Goal: Task Accomplishment & Management: Manage account settings

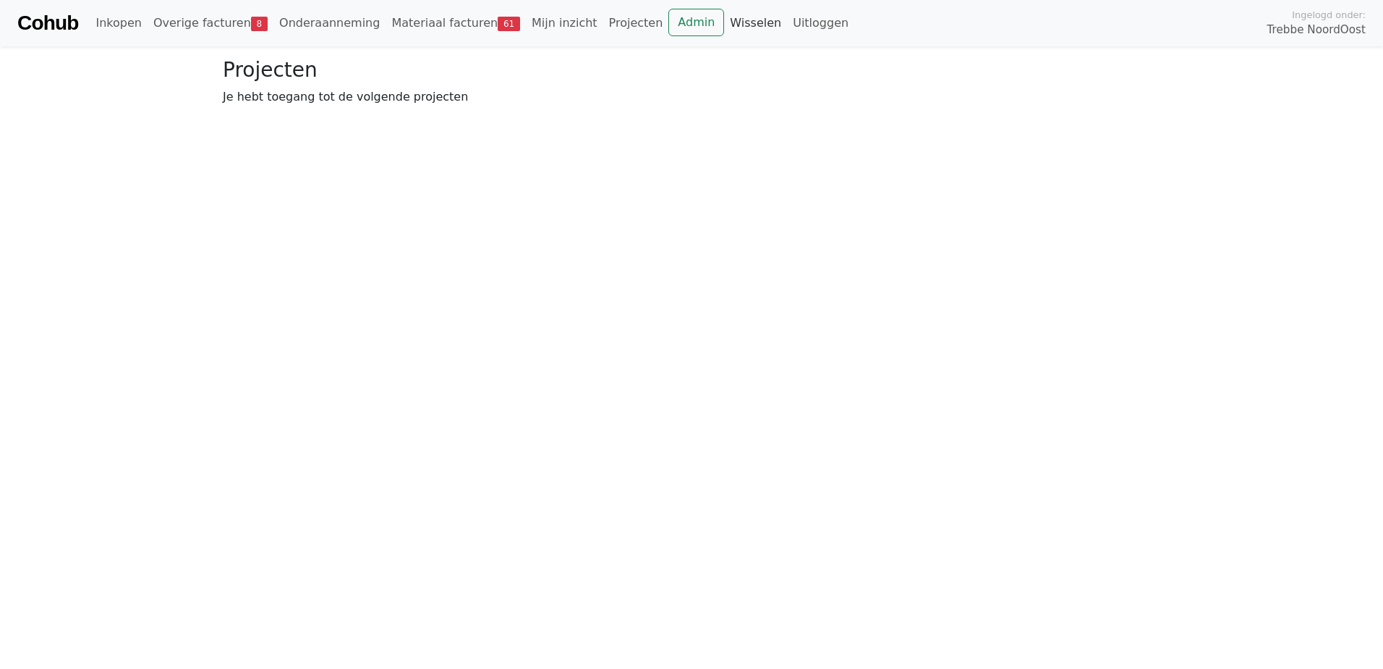
click at [724, 20] on link "Wisselen" at bounding box center [755, 23] width 63 height 29
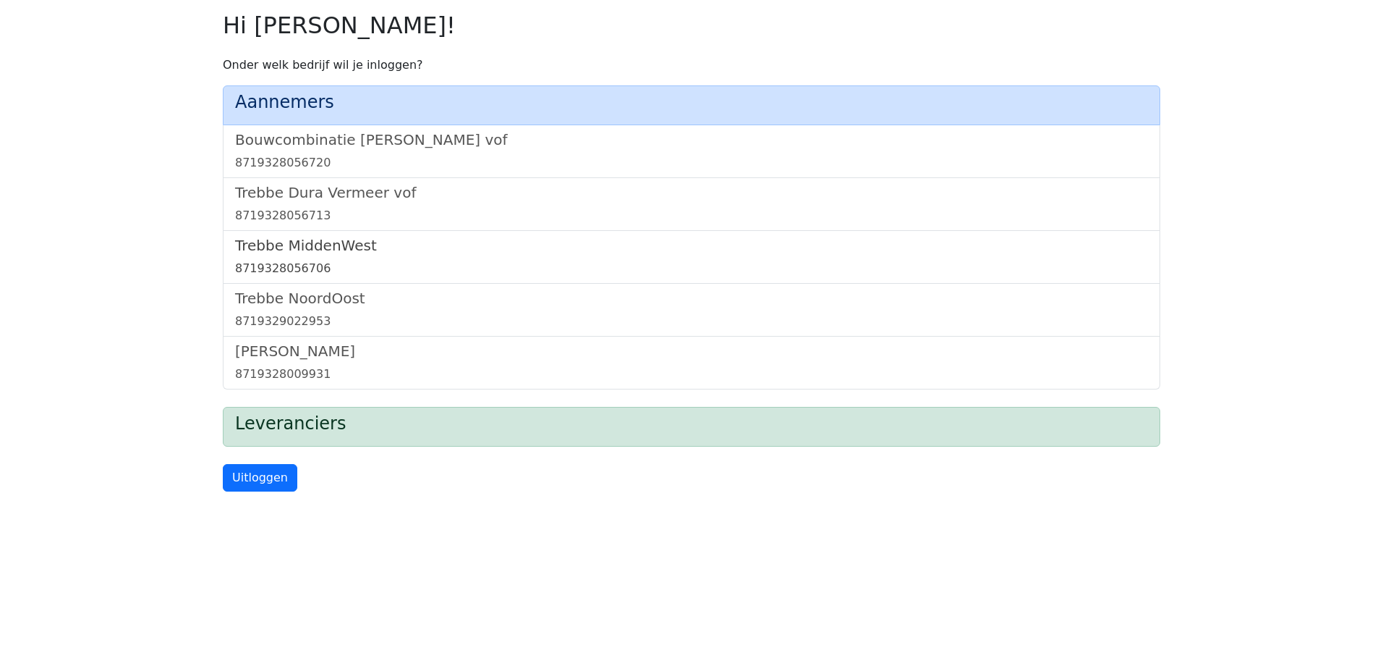
click at [311, 241] on h5 "Trebbe MiddenWest" at bounding box center [691, 245] width 913 height 17
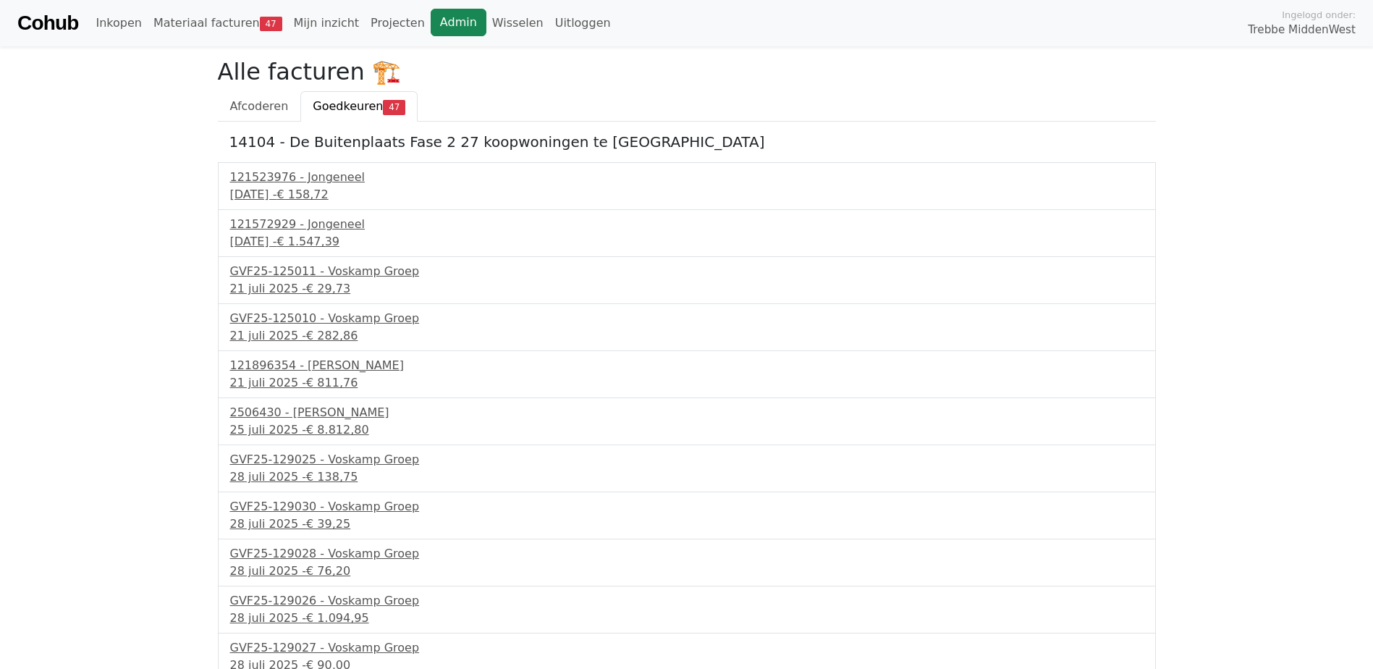
click at [433, 28] on link "Admin" at bounding box center [458, 22] width 56 height 27
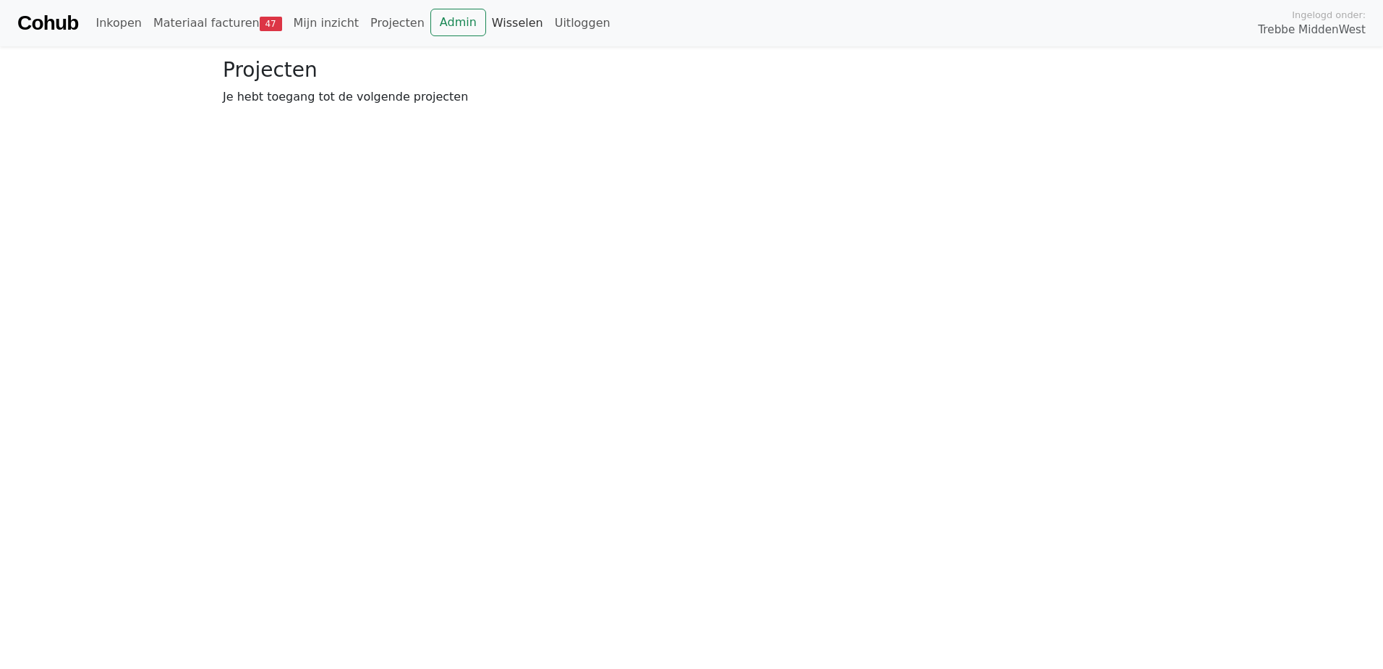
click at [486, 20] on link "Wisselen" at bounding box center [517, 23] width 63 height 29
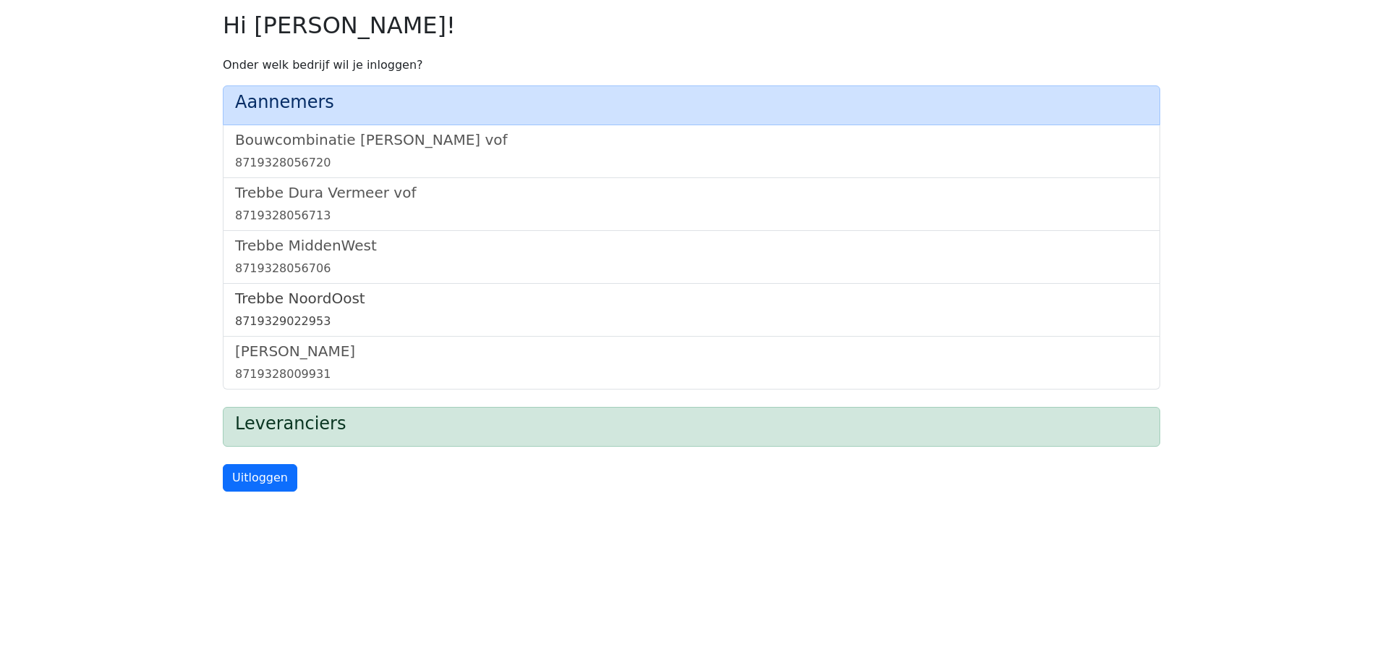
click at [296, 298] on h5 "Trebbe NoordOost" at bounding box center [691, 297] width 913 height 17
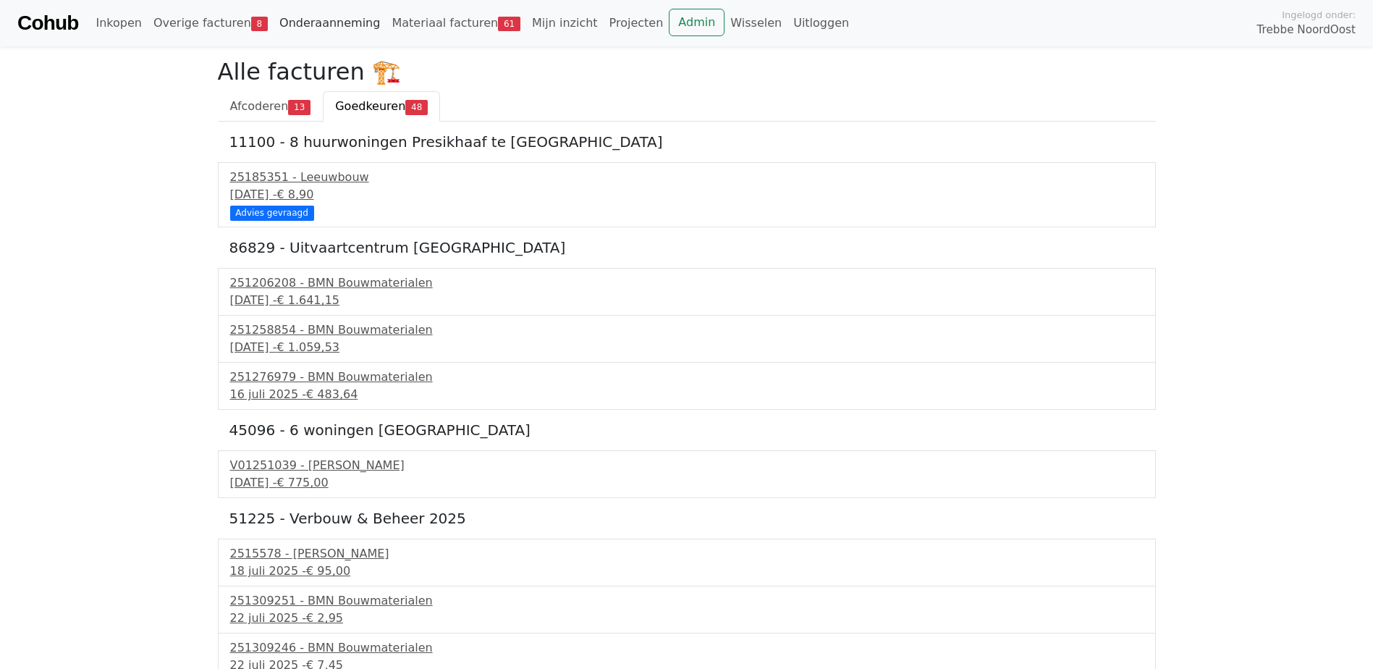
click at [292, 21] on link "Onderaanneming" at bounding box center [329, 23] width 112 height 29
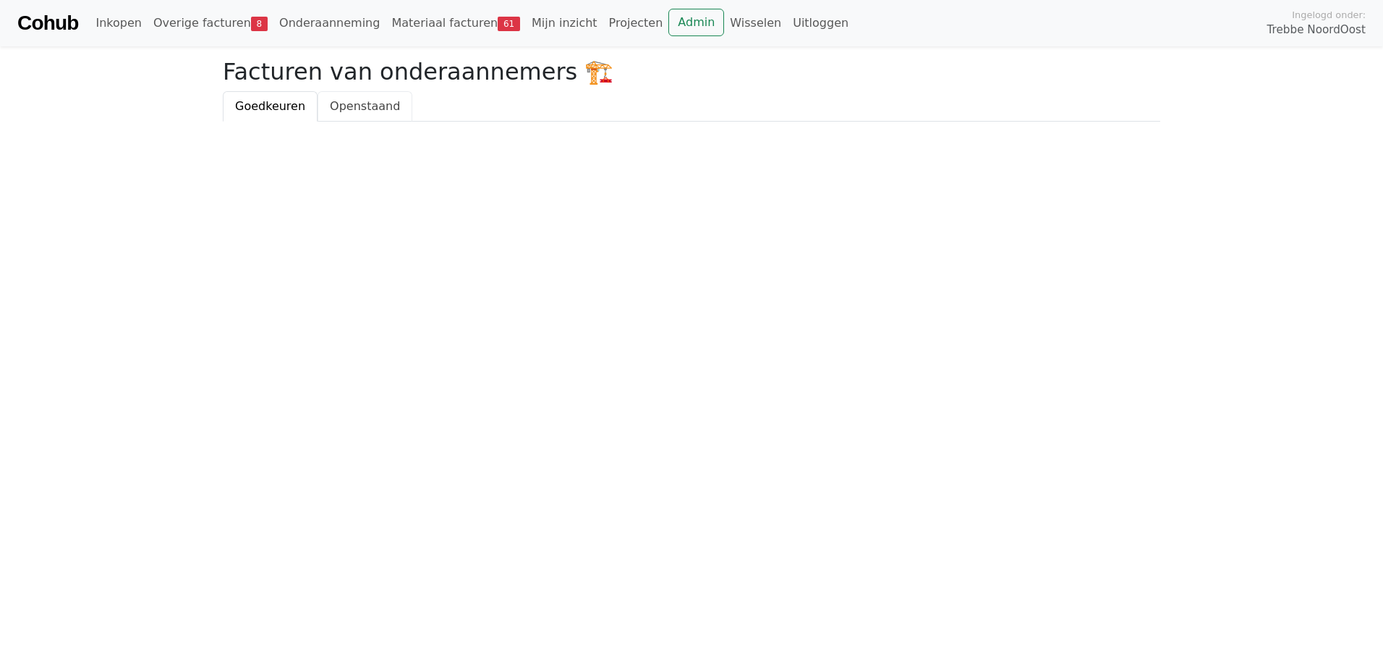
click at [358, 115] on link "Openstaand" at bounding box center [365, 106] width 95 height 30
click at [200, 18] on link "Overige facturen 8" at bounding box center [211, 23] width 126 height 29
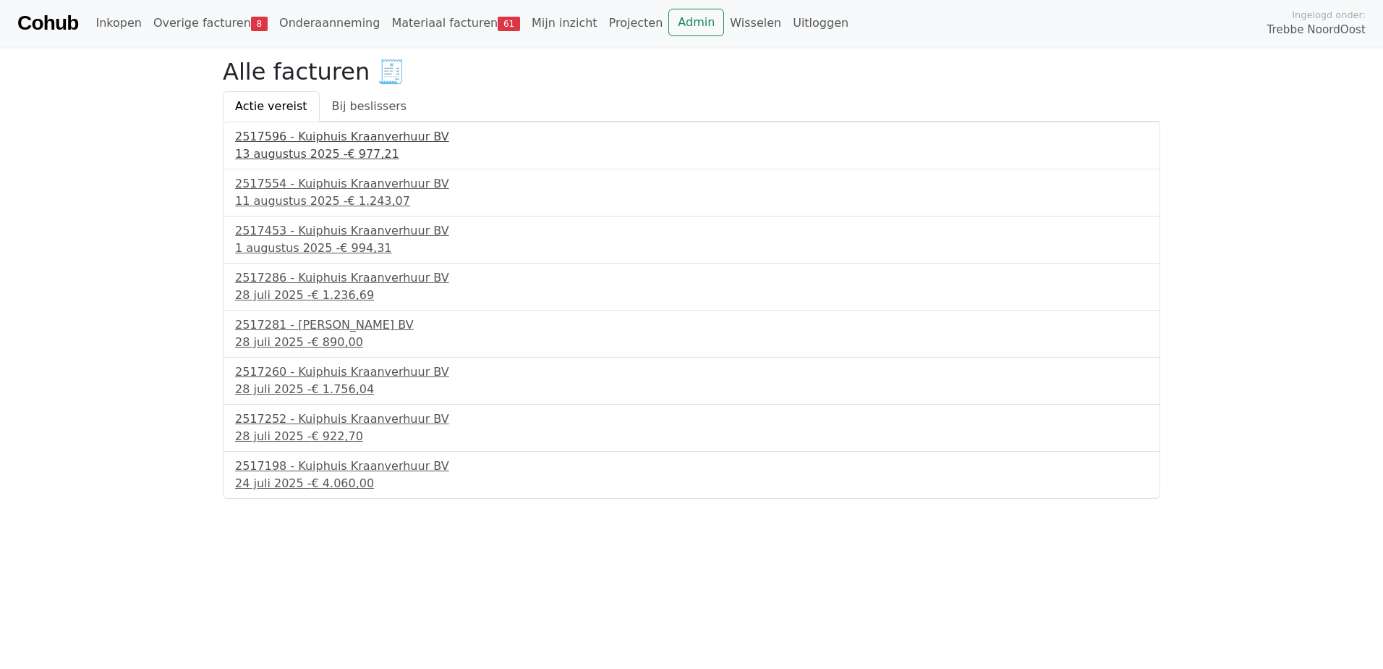
click at [313, 136] on div "2517596 - Kuiphuis Kraanverhuur BV" at bounding box center [691, 136] width 913 height 17
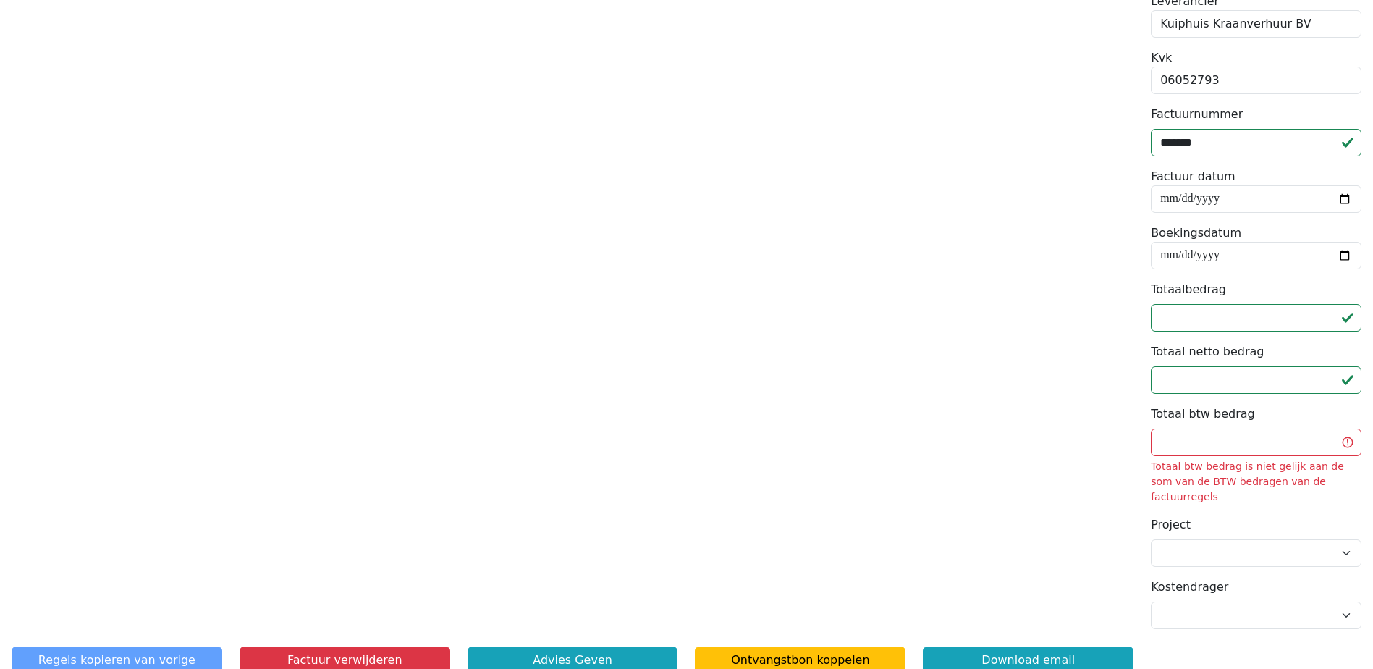
scroll to position [504, 0]
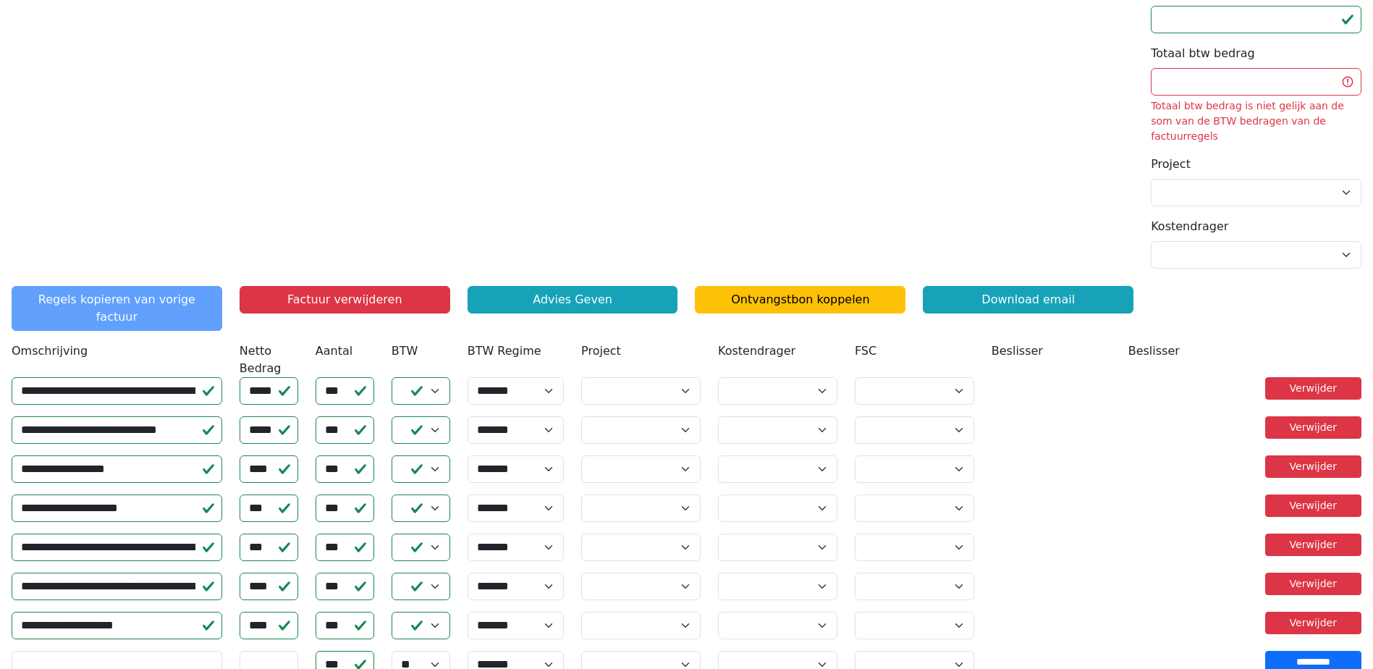
drag, startPoint x: 355, startPoint y: 287, endPoint x: 721, endPoint y: 39, distance: 442.3
click at [355, 287] on button "Factuur verwijderen" at bounding box center [344, 299] width 211 height 27
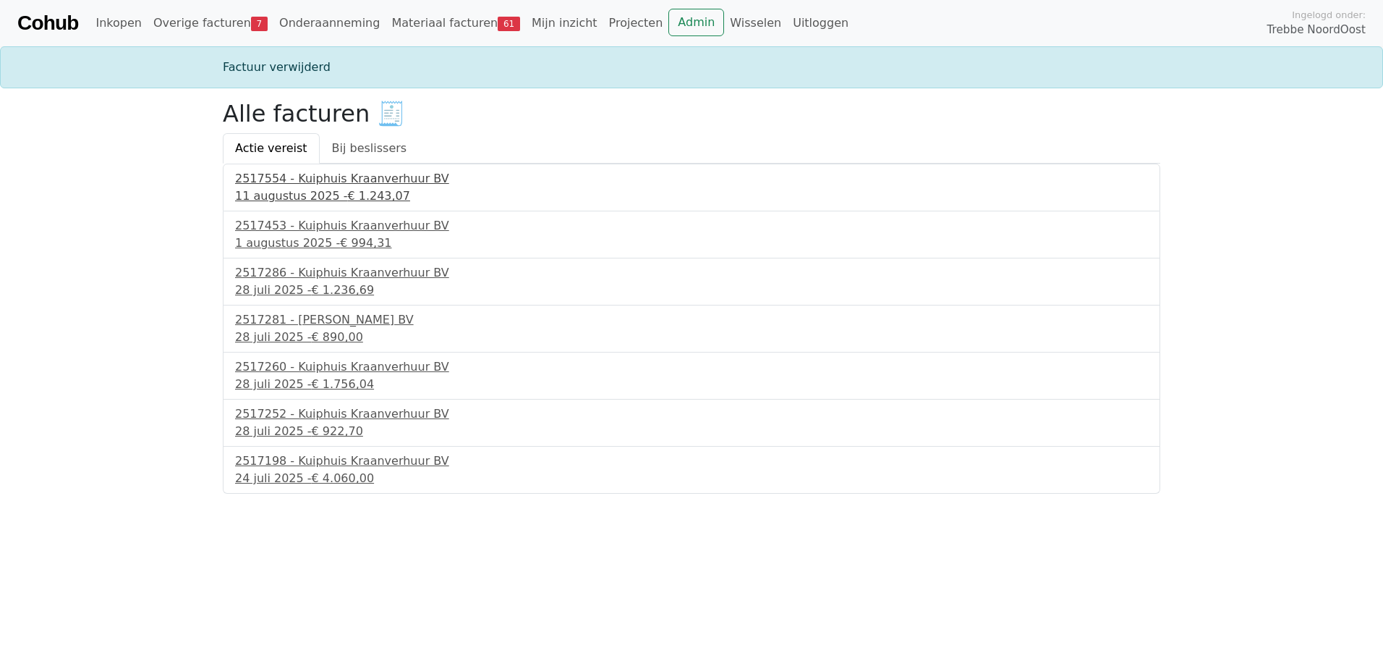
click at [347, 189] on span "€ 1.243,07" at bounding box center [378, 196] width 63 height 14
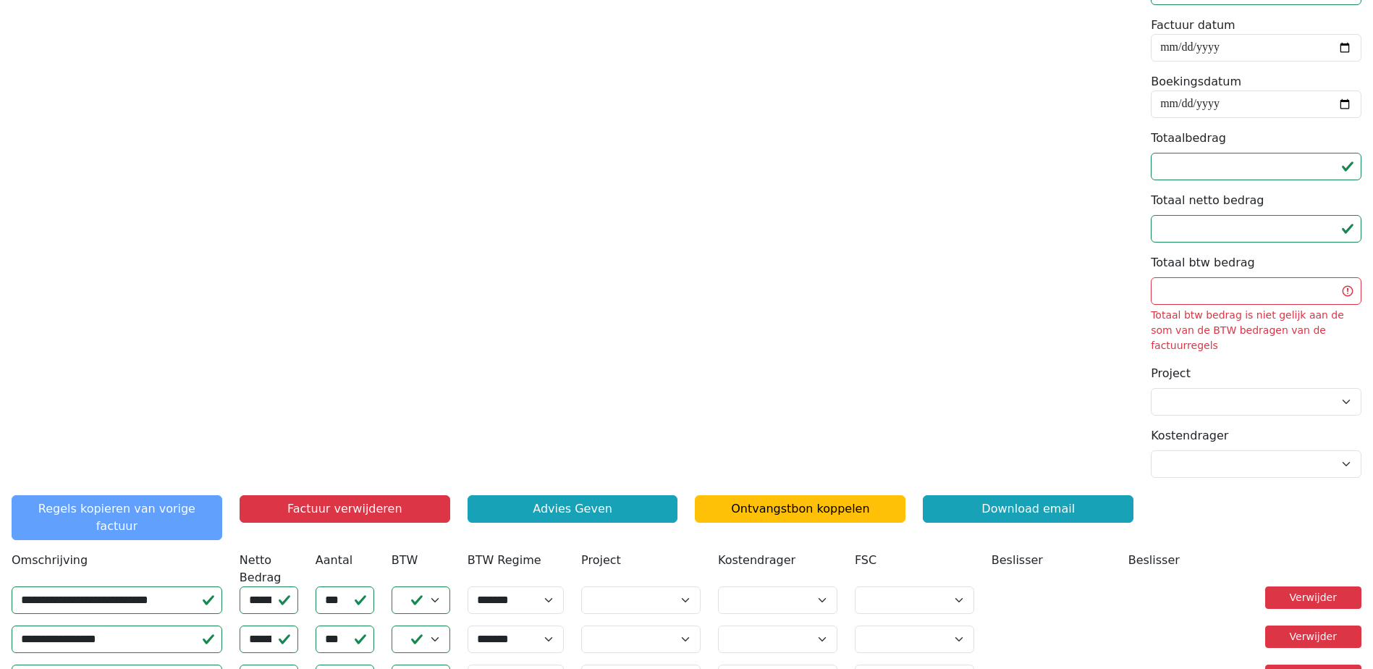
scroll to position [347, 0]
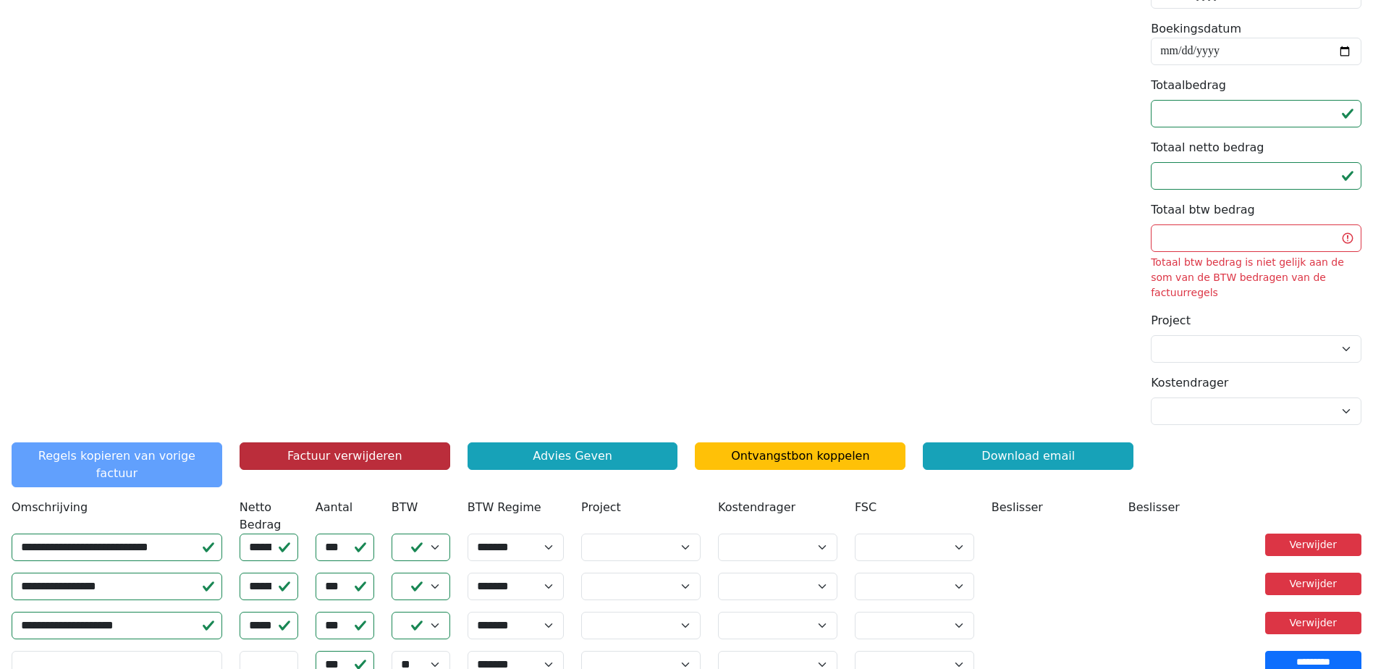
click at [343, 442] on button "Factuur verwijderen" at bounding box center [344, 455] width 211 height 27
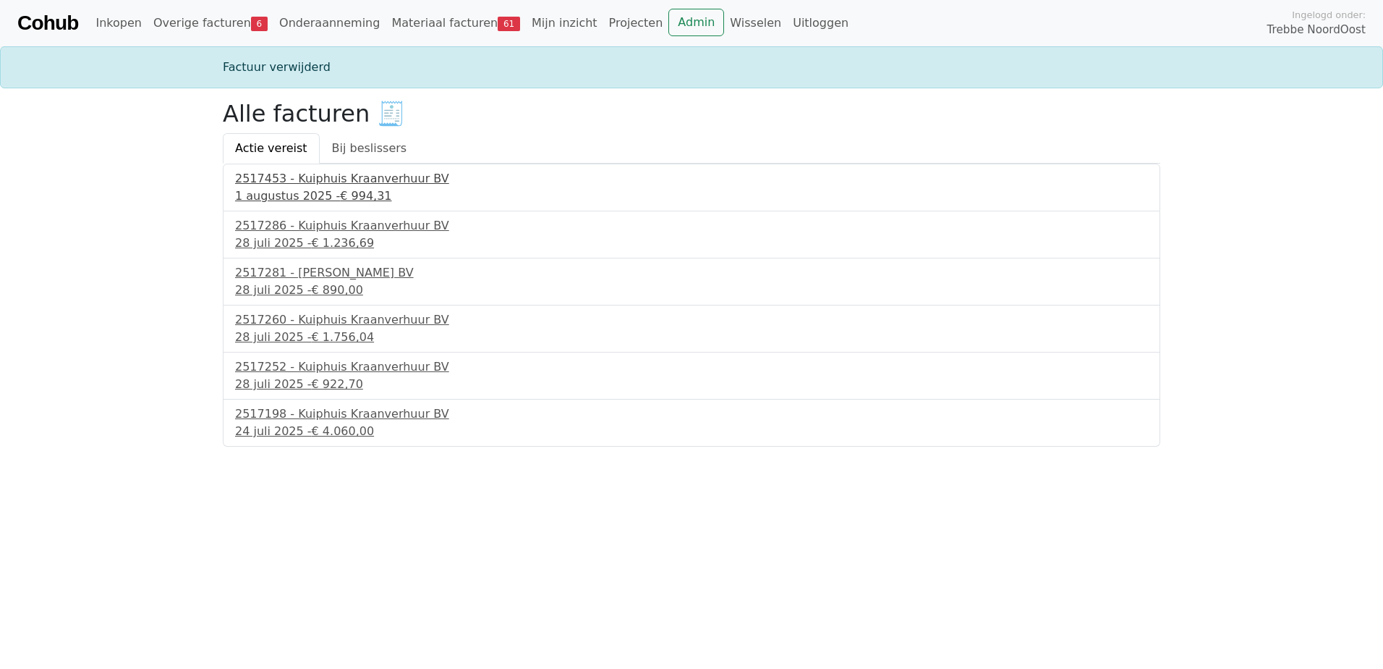
click at [340, 196] on span "€ 994,31" at bounding box center [365, 196] width 51 height 14
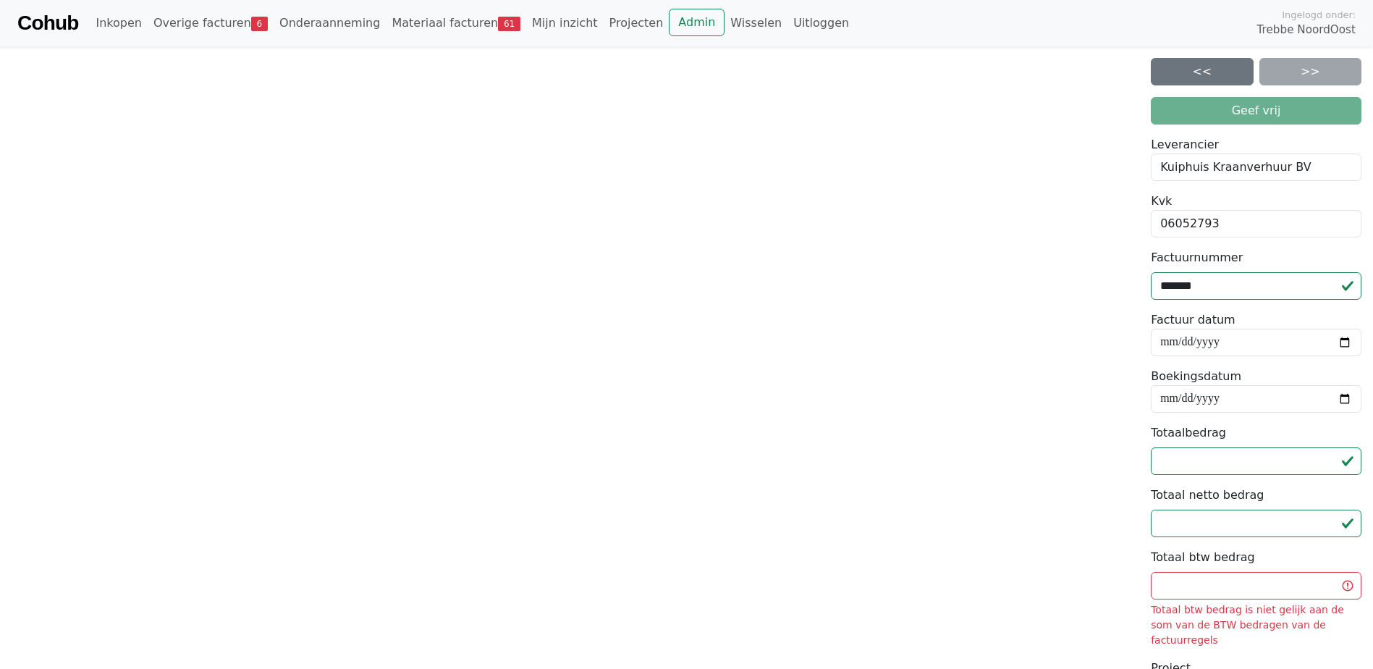
scroll to position [464, 0]
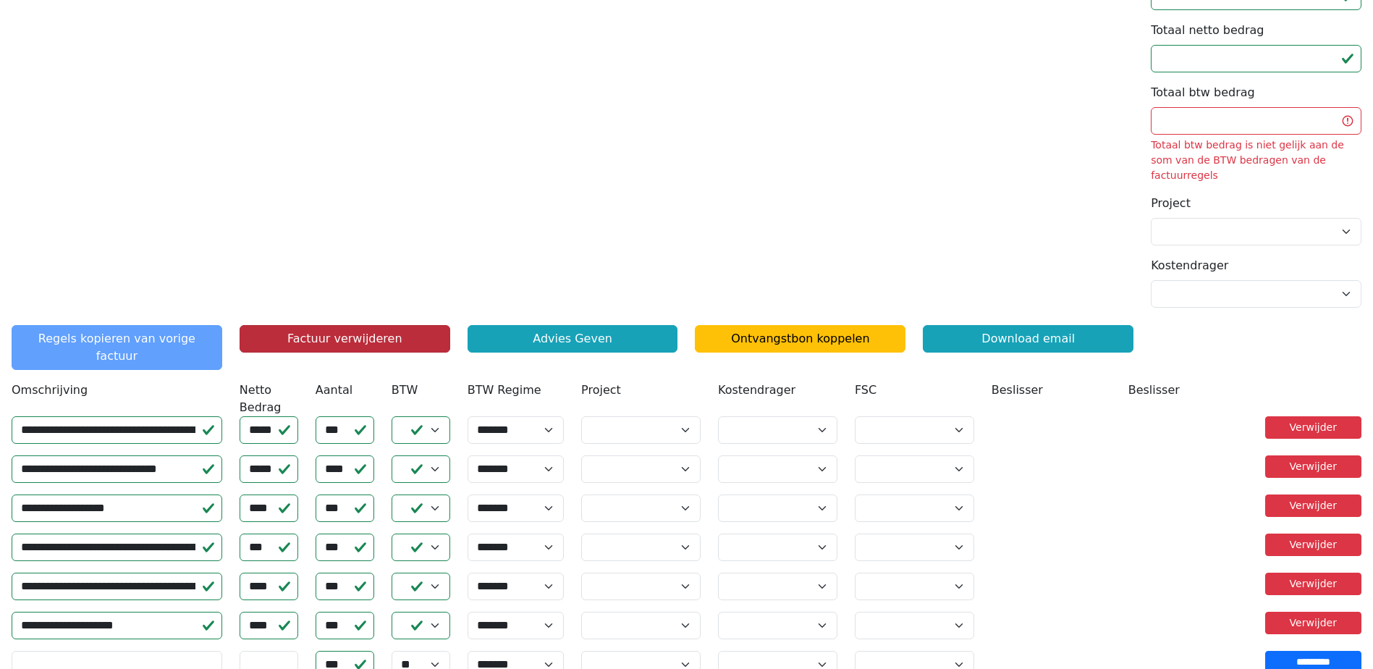
click at [336, 332] on button "Factuur verwijderen" at bounding box center [344, 338] width 211 height 27
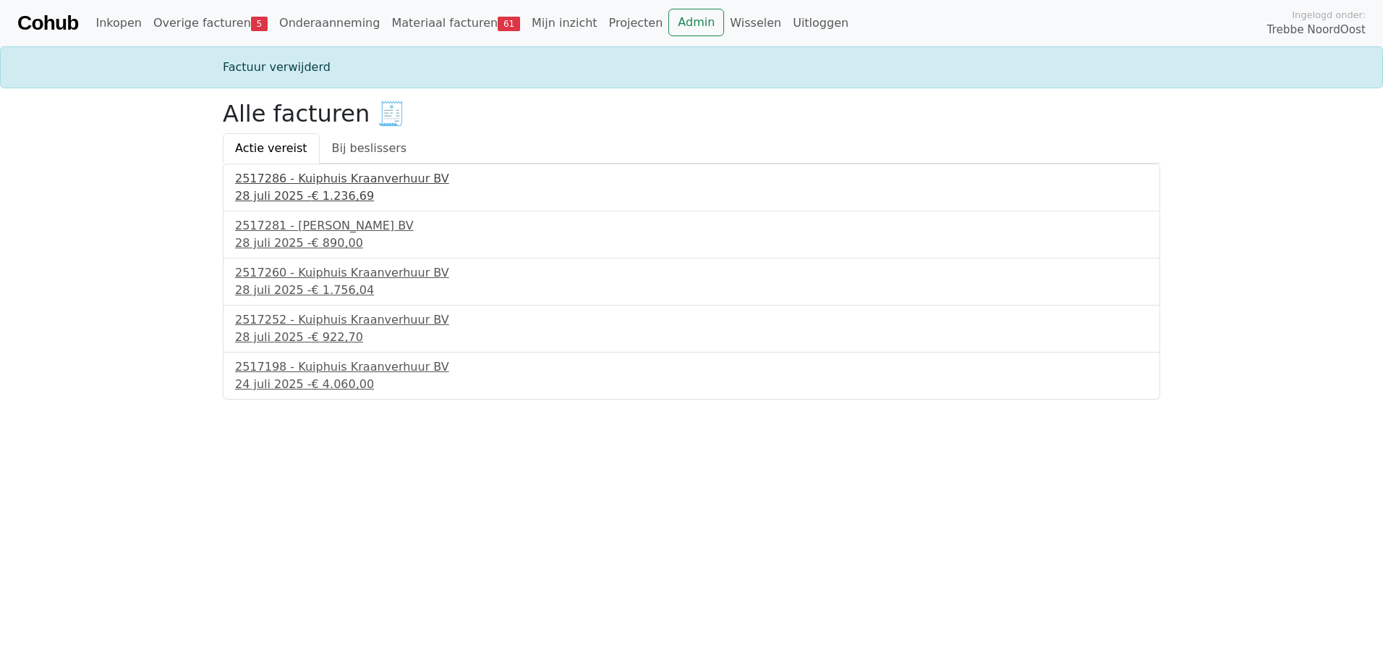
click at [263, 191] on div "[DATE] - € 1.236,69" at bounding box center [691, 195] width 913 height 17
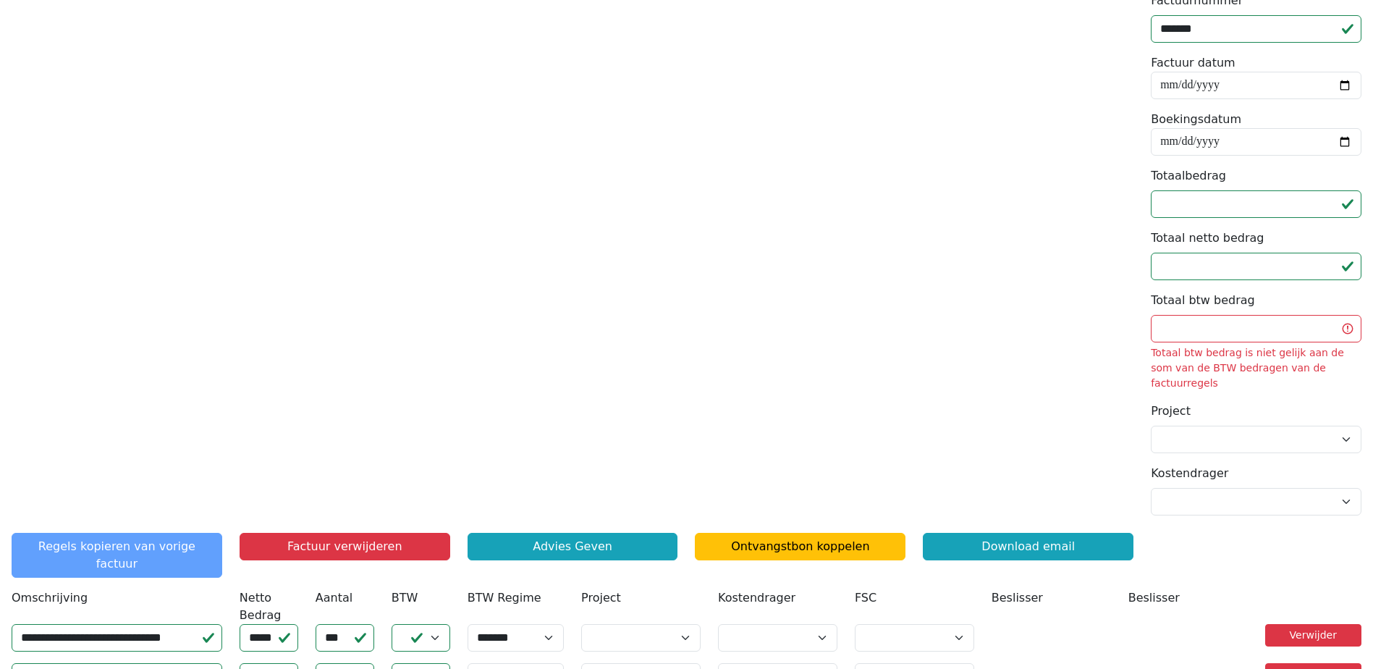
scroll to position [464, 0]
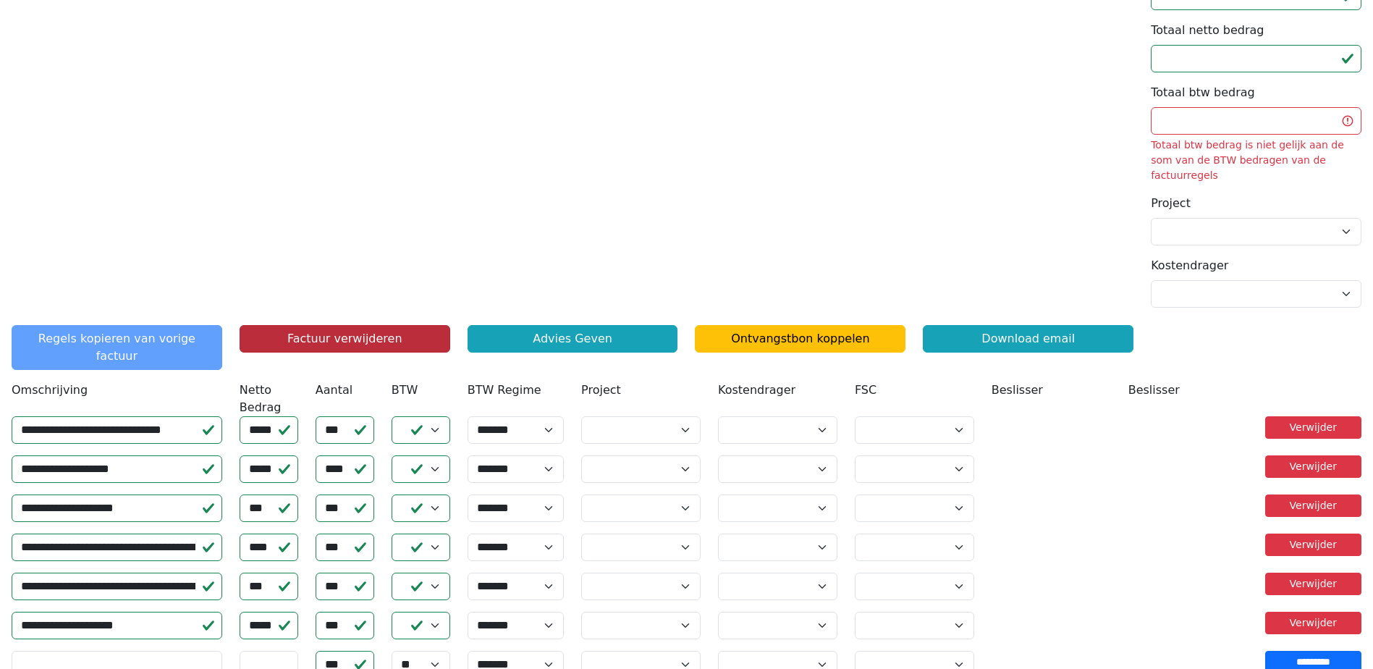
click at [326, 325] on button "Factuur verwijderen" at bounding box center [344, 338] width 211 height 27
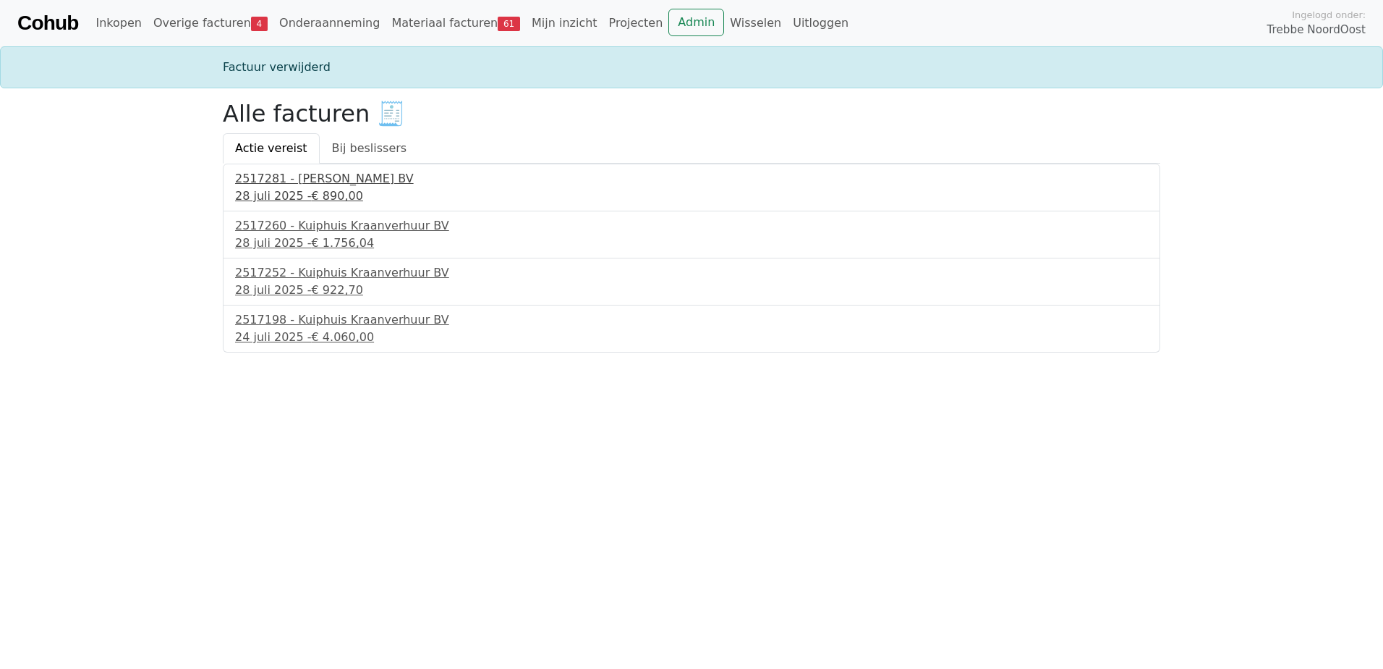
click at [286, 184] on div "2517281 - [PERSON_NAME] BV" at bounding box center [691, 178] width 913 height 17
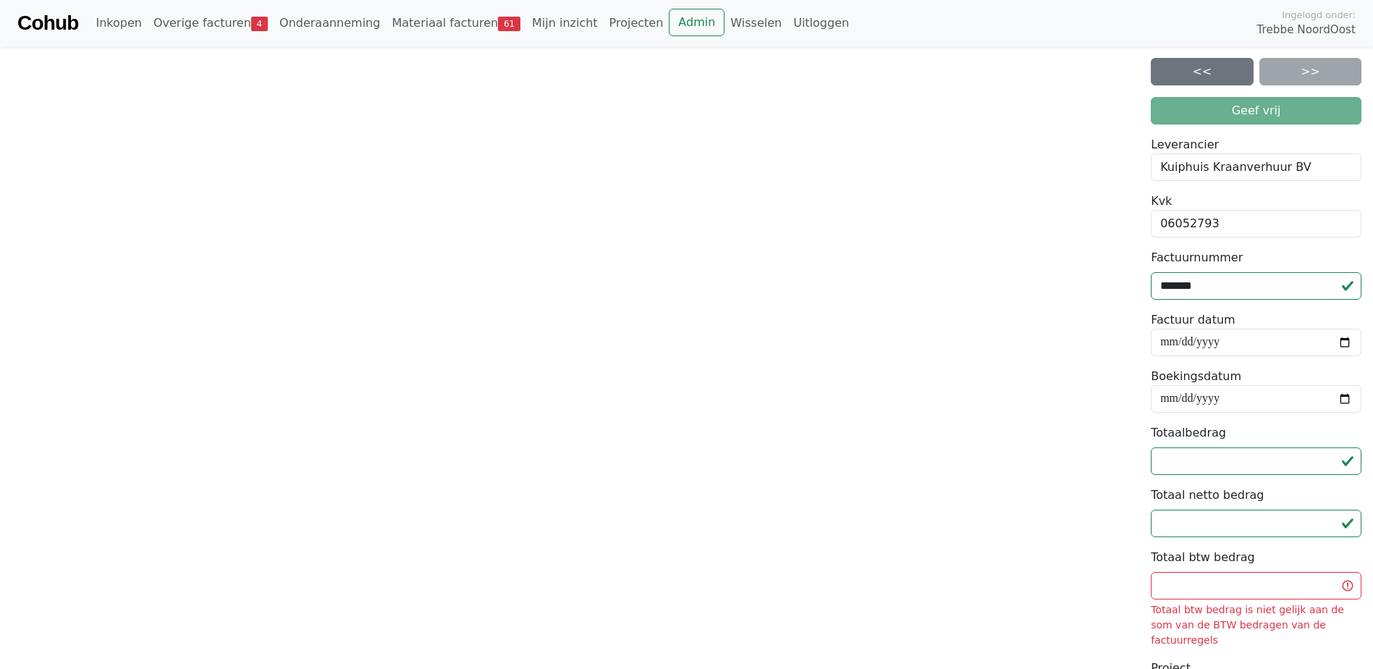
scroll to position [217, 0]
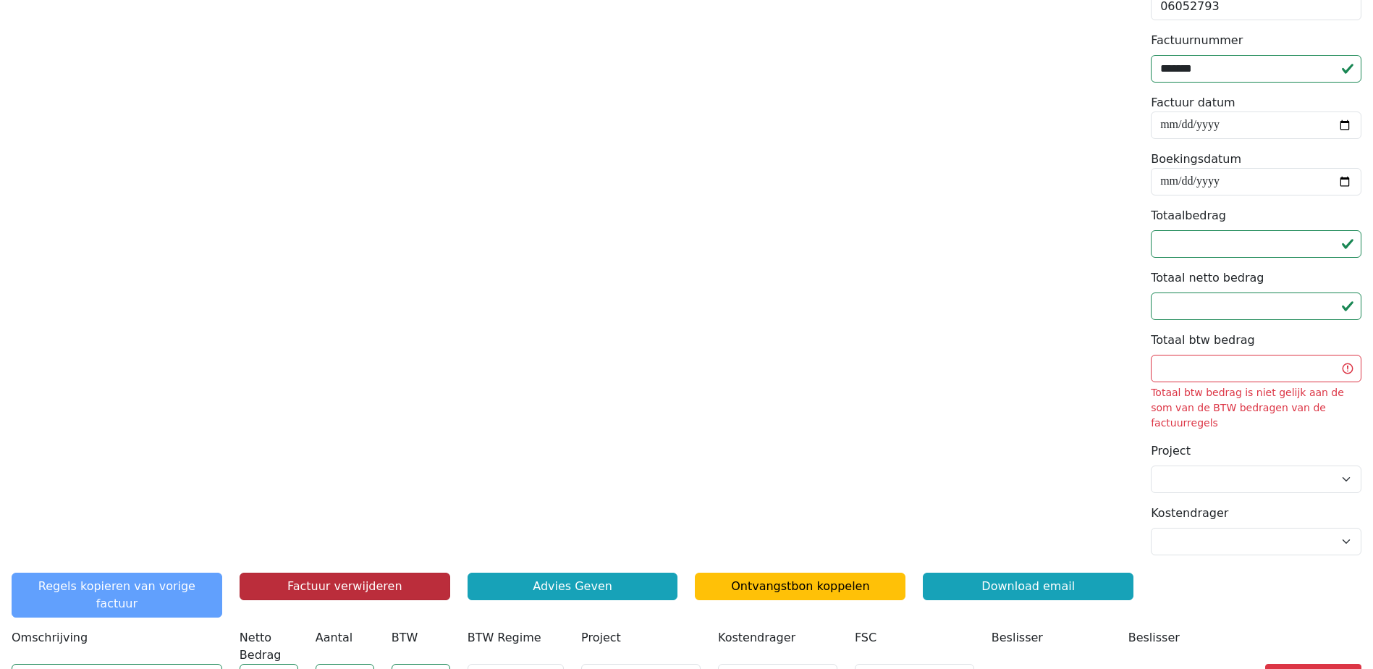
click at [359, 577] on button "Factuur verwijderen" at bounding box center [344, 585] width 211 height 27
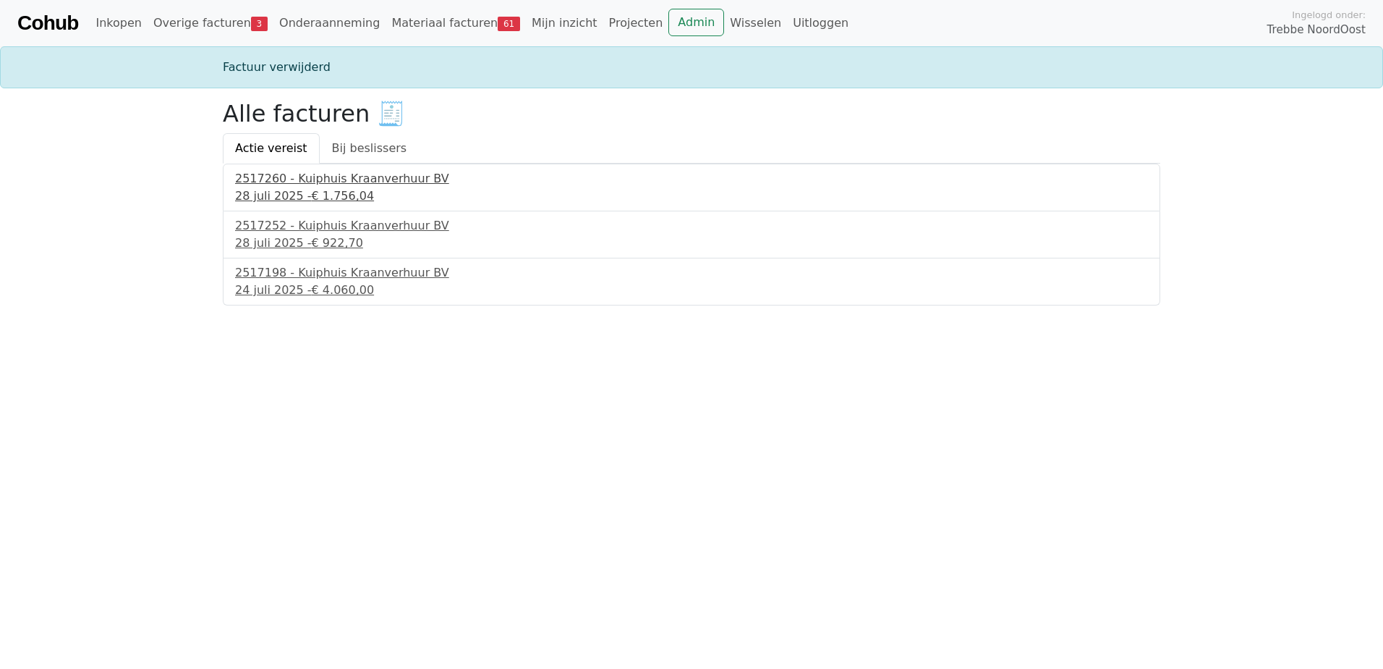
click at [334, 189] on span "€ 1.756,04" at bounding box center [343, 196] width 63 height 14
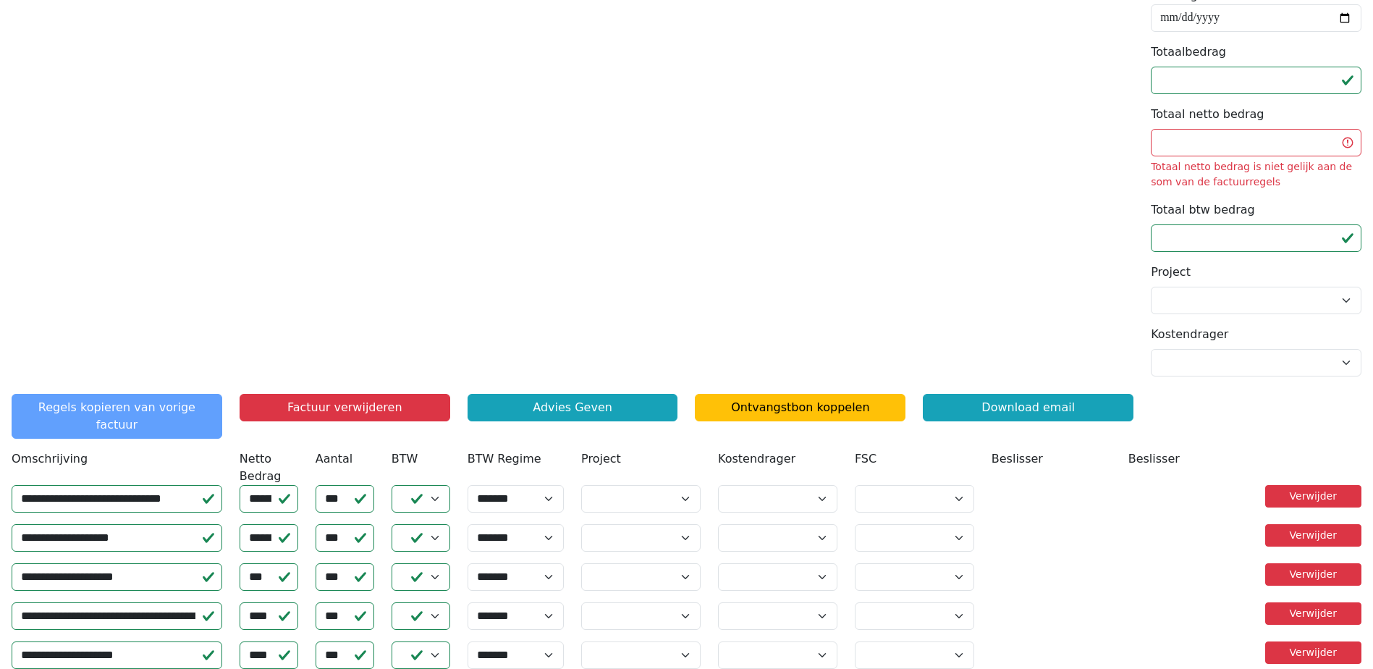
scroll to position [425, 0]
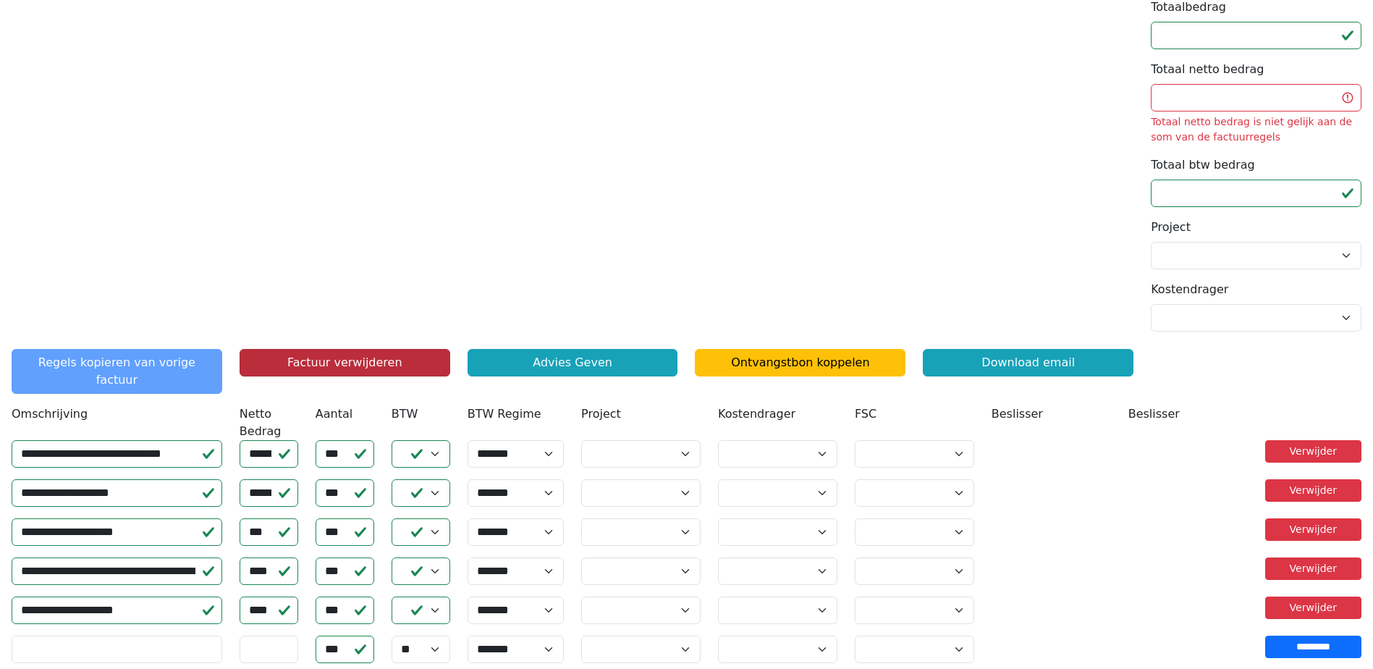
click at [355, 367] on button "Factuur verwijderen" at bounding box center [344, 362] width 211 height 27
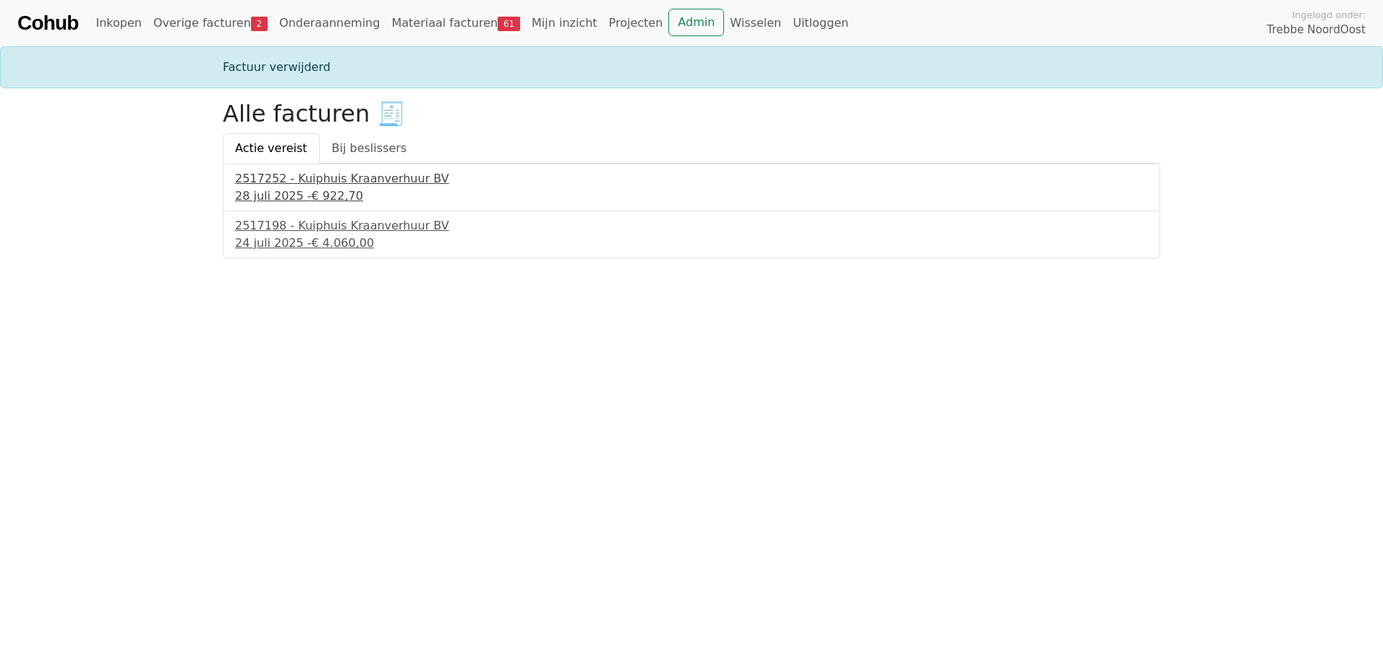
click at [313, 186] on div "2517252 - Kuiphuis Kraanverhuur BV" at bounding box center [691, 178] width 913 height 17
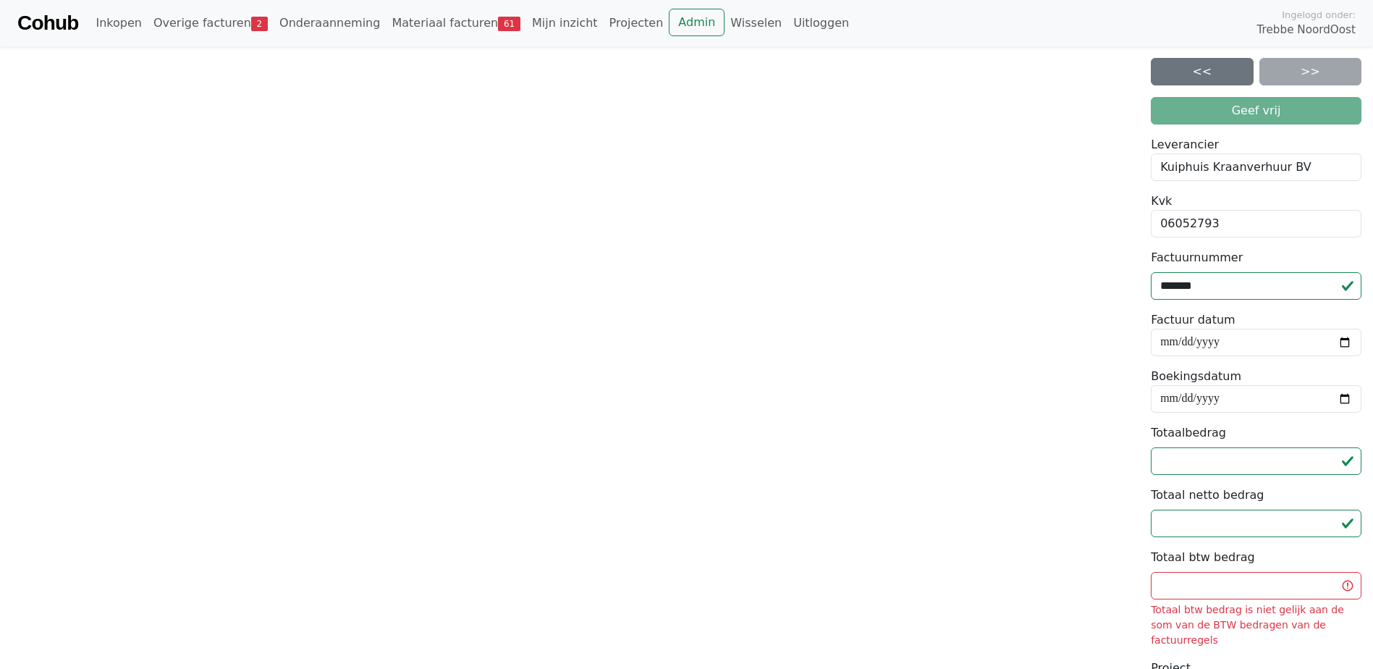
scroll to position [362, 0]
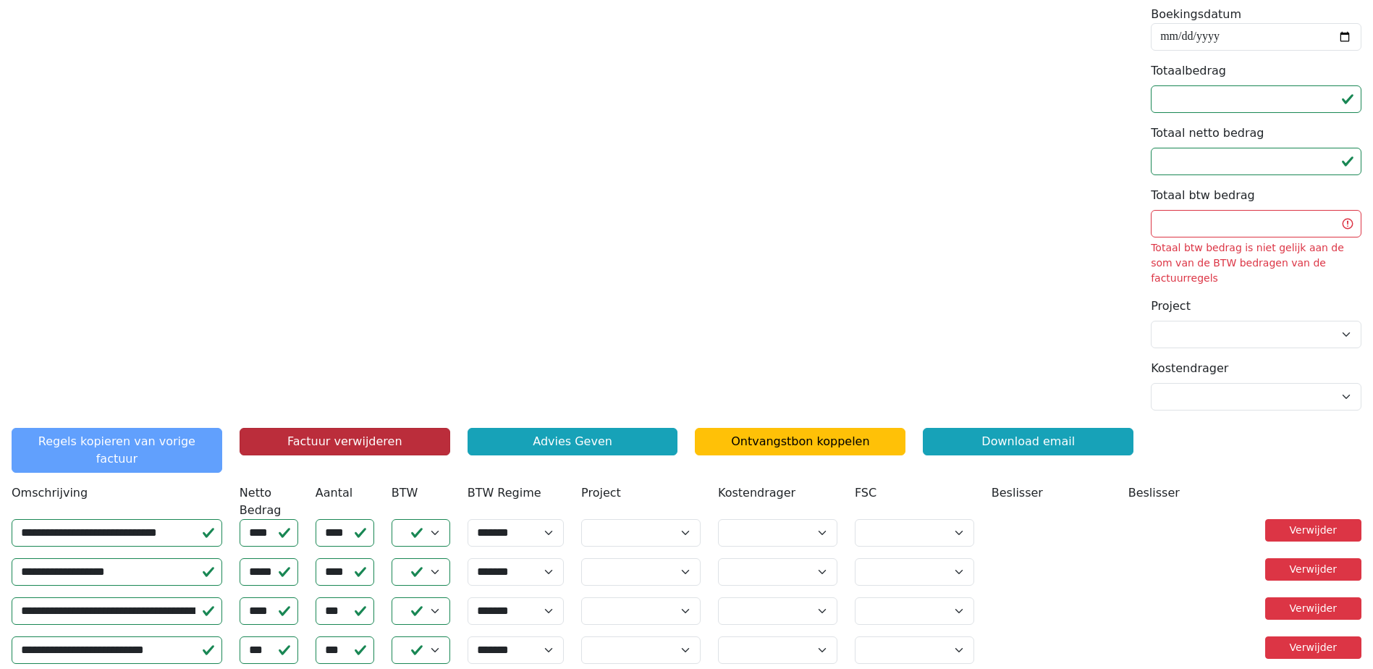
drag, startPoint x: 347, startPoint y: 421, endPoint x: 357, endPoint y: 420, distance: 9.4
click at [347, 428] on button "Factuur verwijderen" at bounding box center [344, 441] width 211 height 27
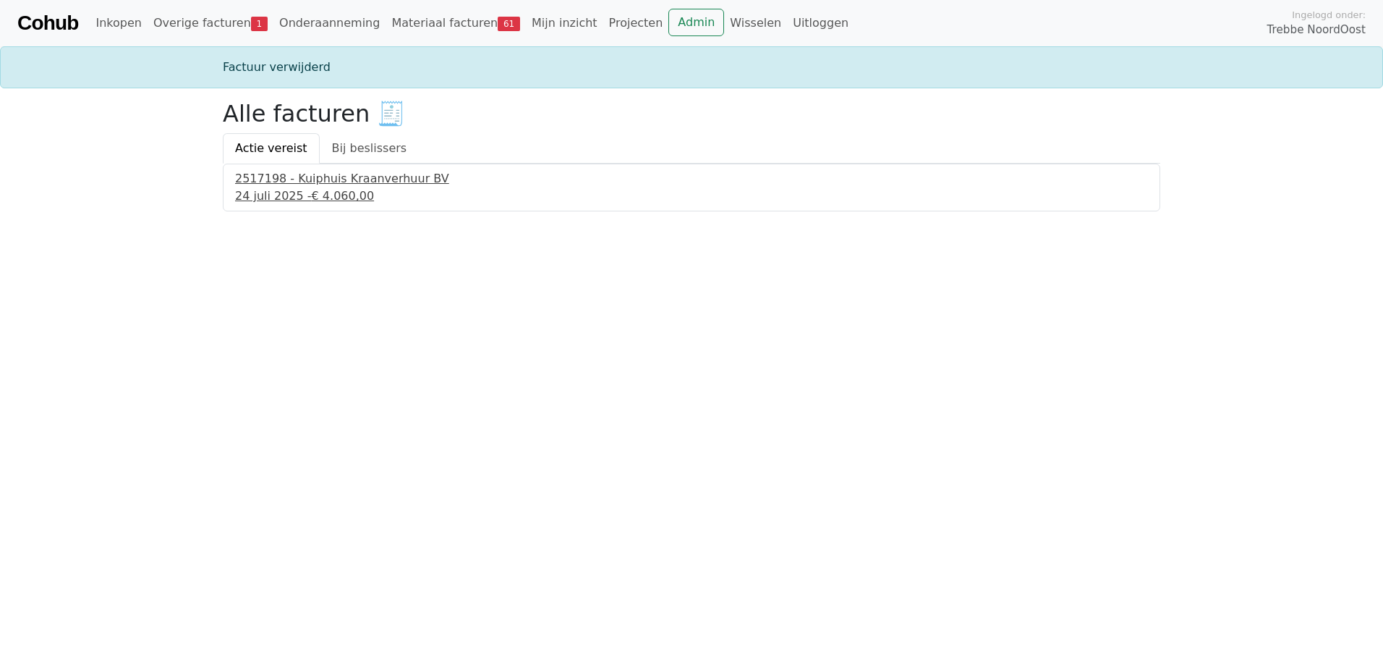
click at [297, 190] on div "[DATE] - € 4.060,00" at bounding box center [691, 195] width 913 height 17
click at [652, 25] on link "Admin" at bounding box center [680, 22] width 56 height 27
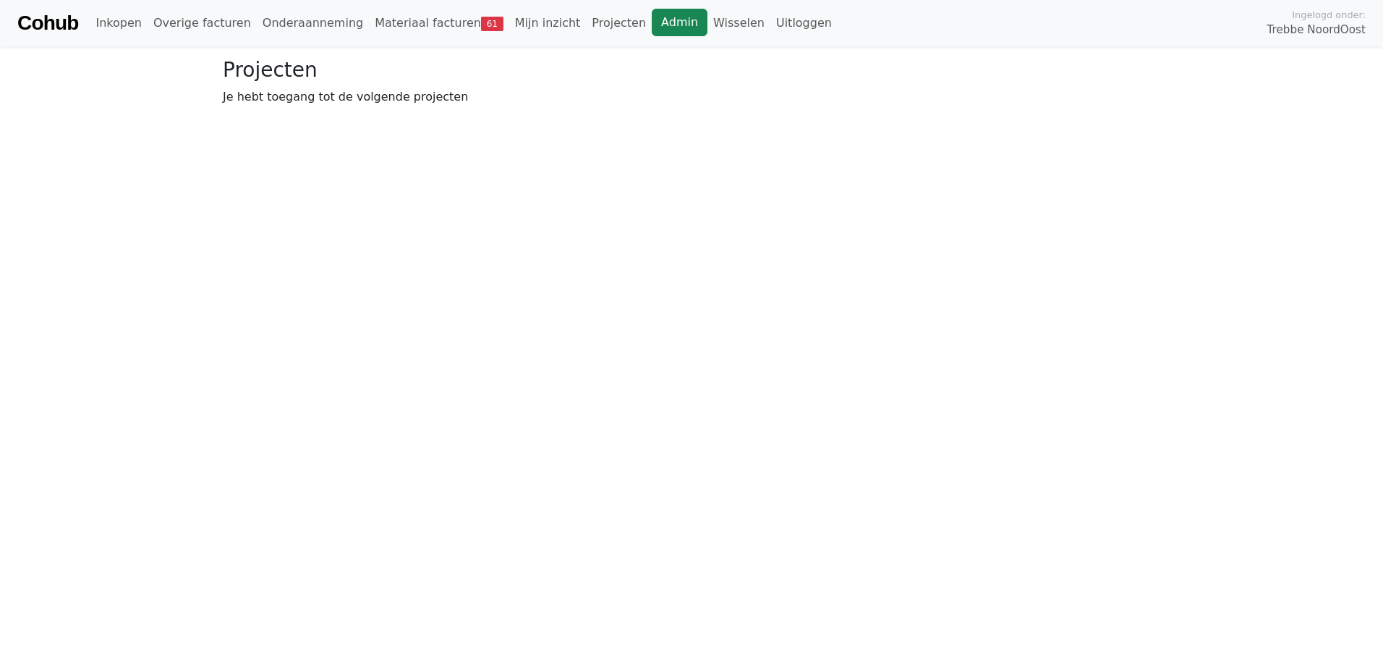
click at [652, 25] on link "Admin" at bounding box center [680, 22] width 56 height 27
click at [708, 29] on link "Wisselen" at bounding box center [739, 23] width 63 height 29
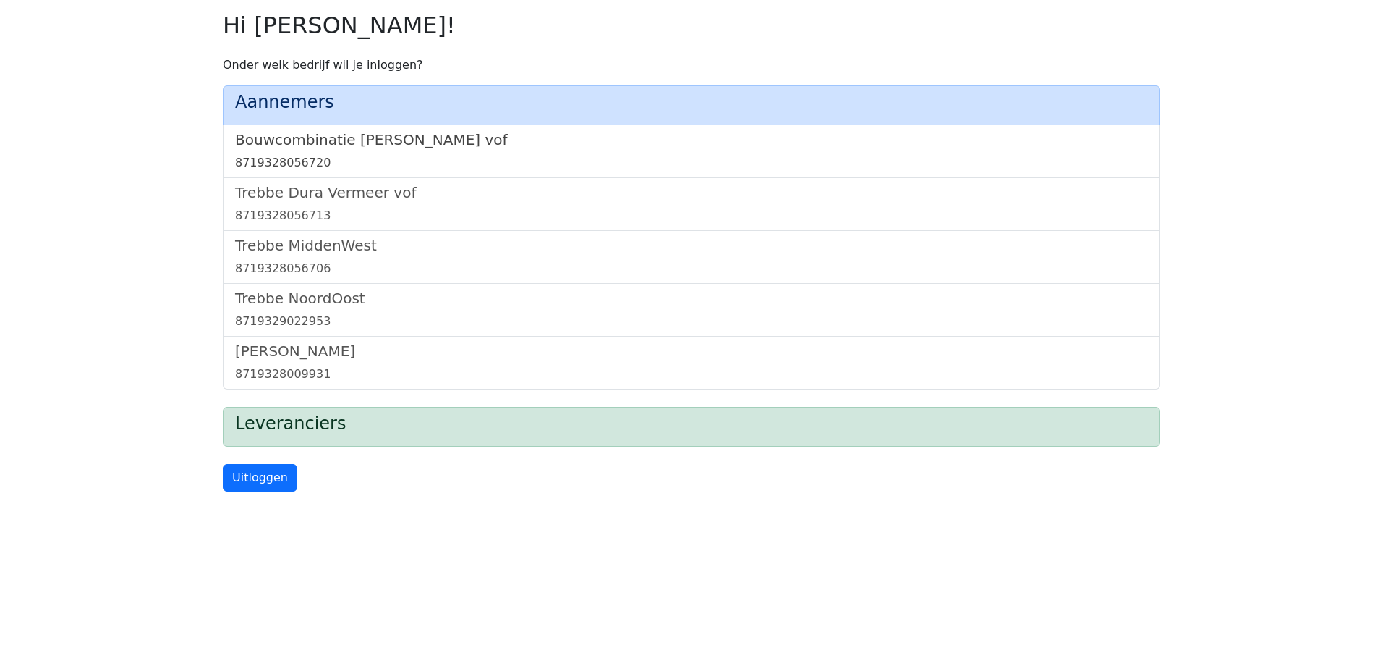
click at [374, 135] on h5 "Bouwcombinatie [PERSON_NAME] vof" at bounding box center [691, 139] width 913 height 17
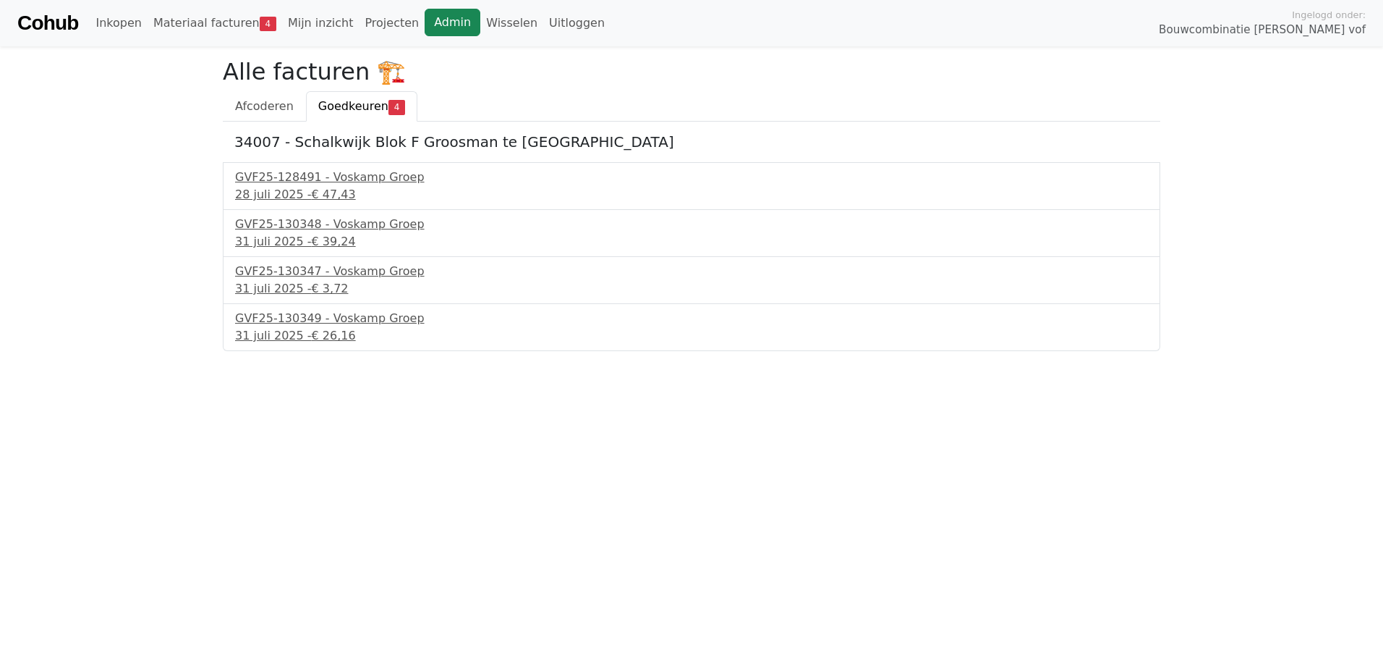
click at [426, 22] on link "Admin" at bounding box center [453, 22] width 56 height 27
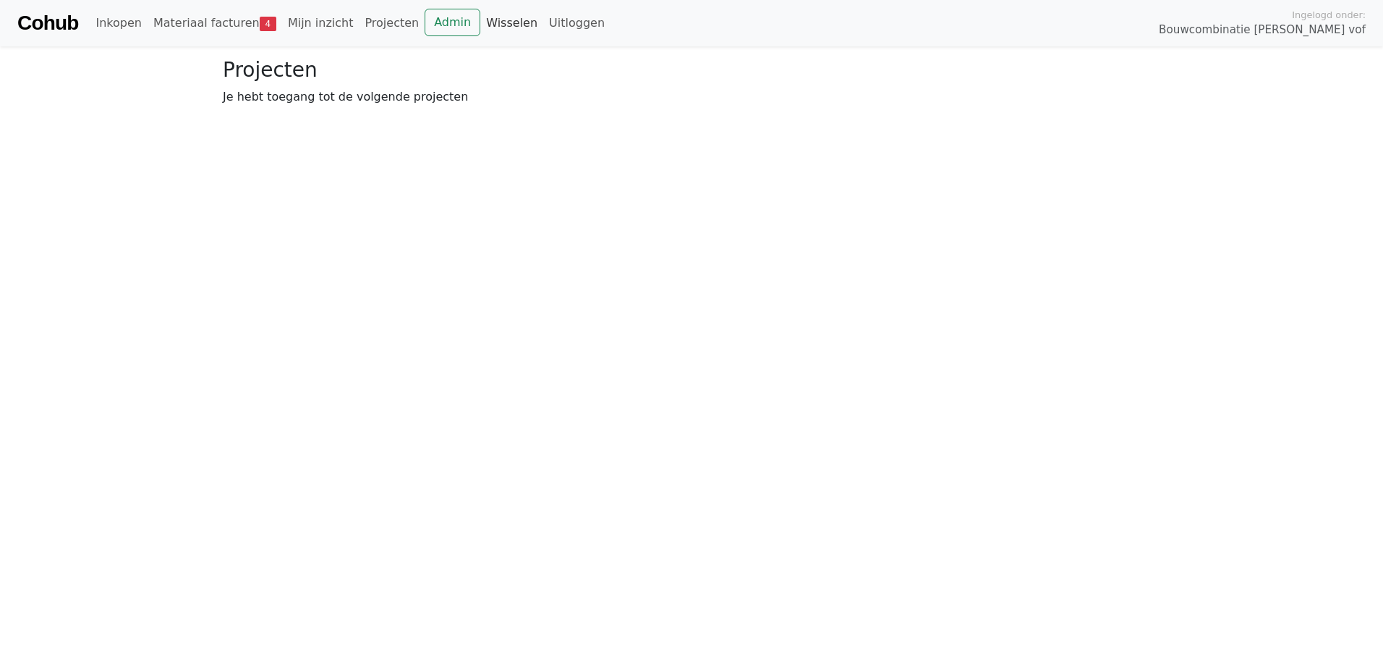
click at [485, 26] on link "Wisselen" at bounding box center [511, 23] width 63 height 29
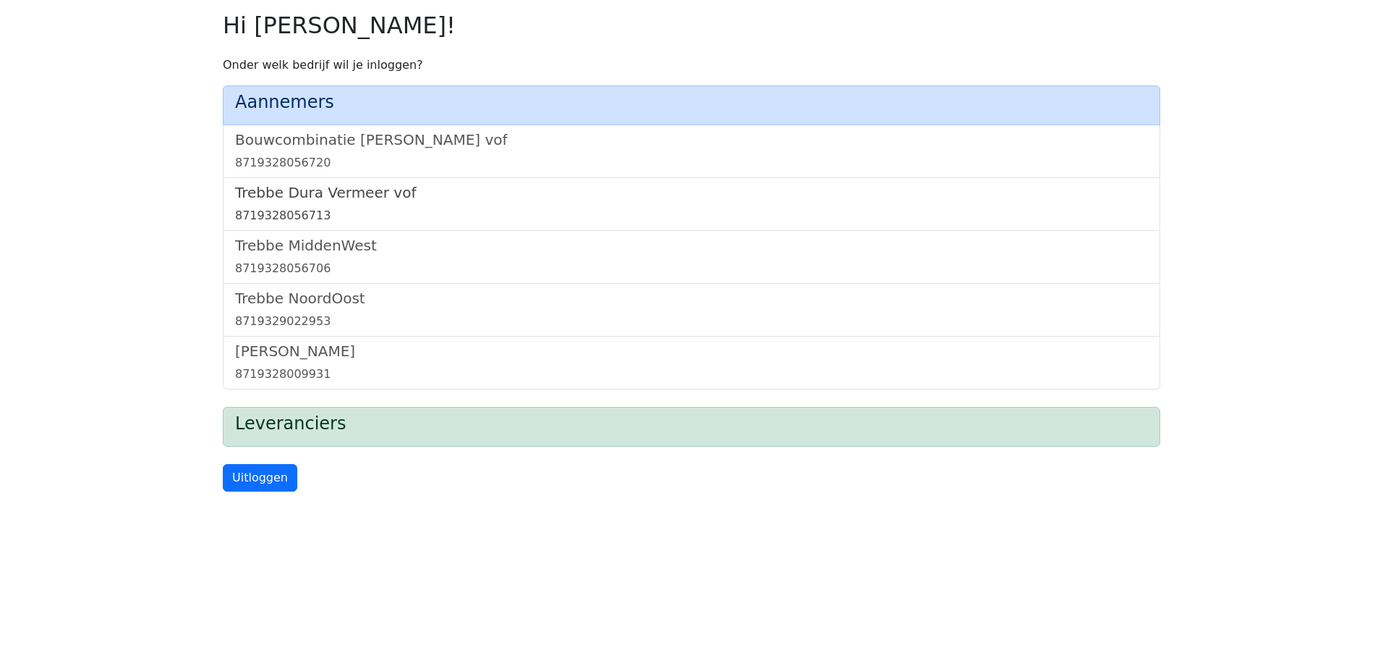
click at [316, 199] on h5 "Trebbe Dura Vermeer vof" at bounding box center [691, 192] width 913 height 17
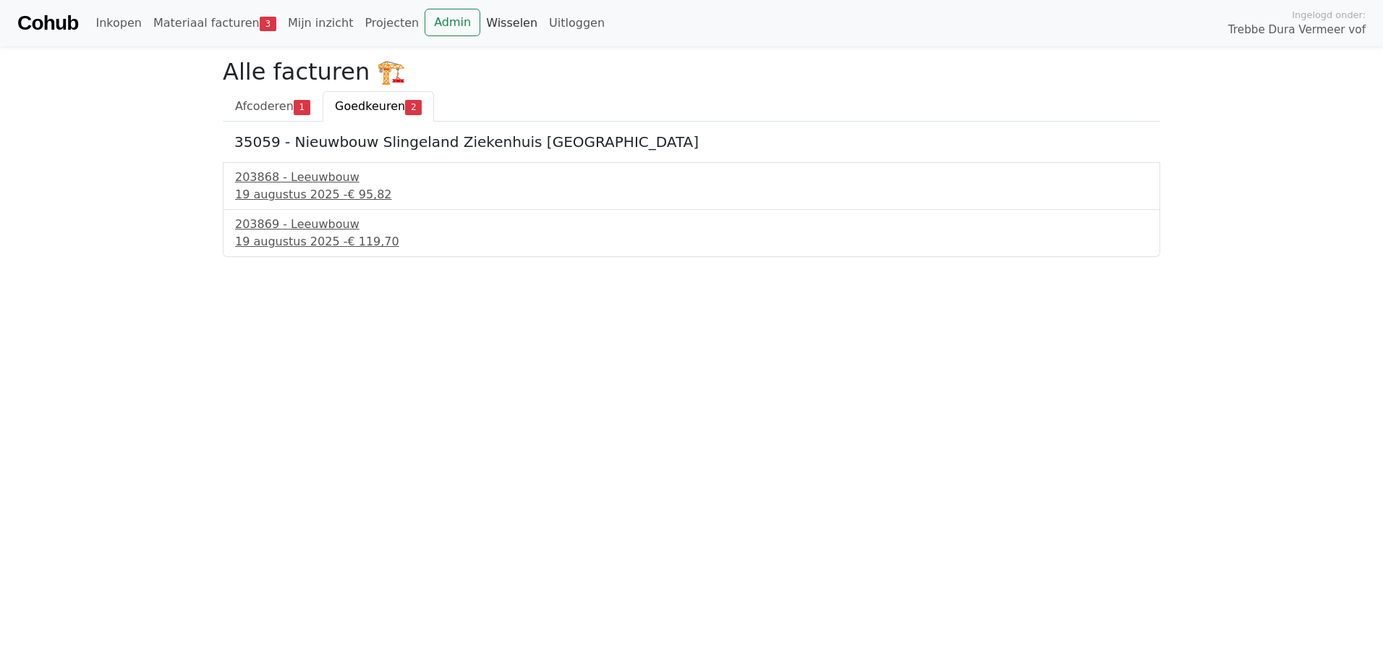
click at [480, 17] on link "Wisselen" at bounding box center [511, 23] width 63 height 29
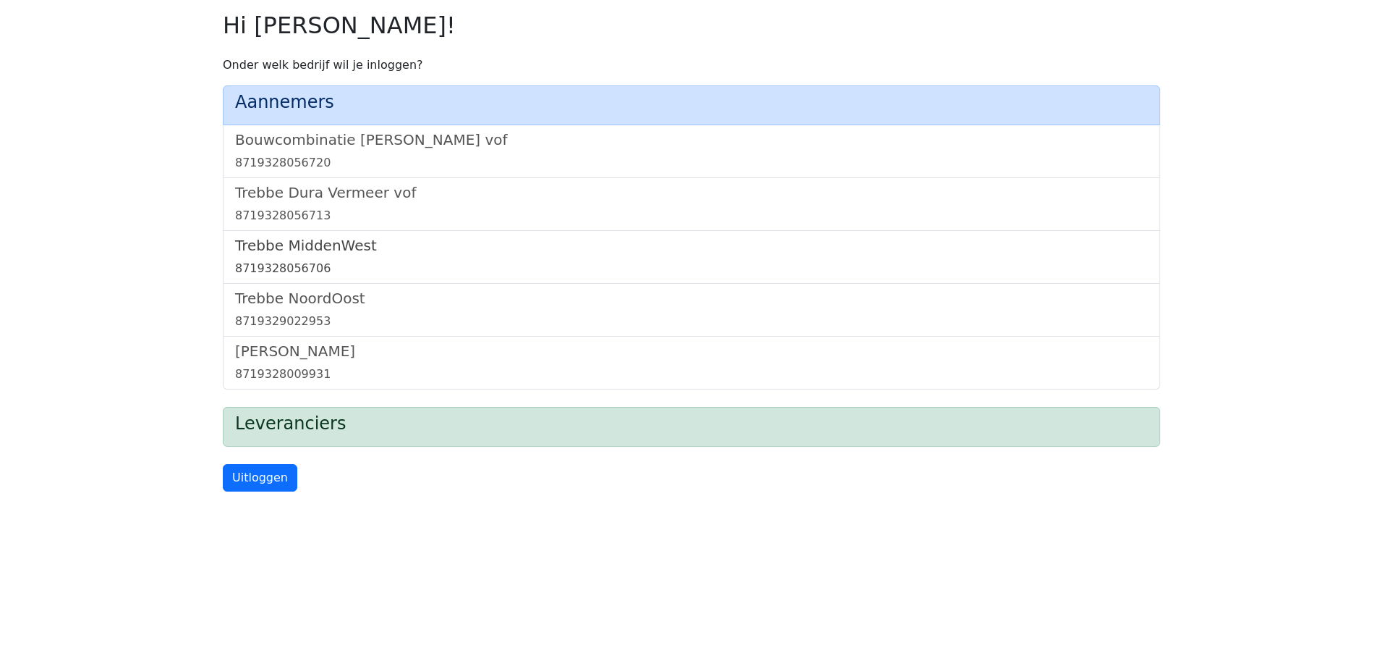
click at [336, 250] on h5 "Trebbe MiddenWest" at bounding box center [691, 245] width 913 height 17
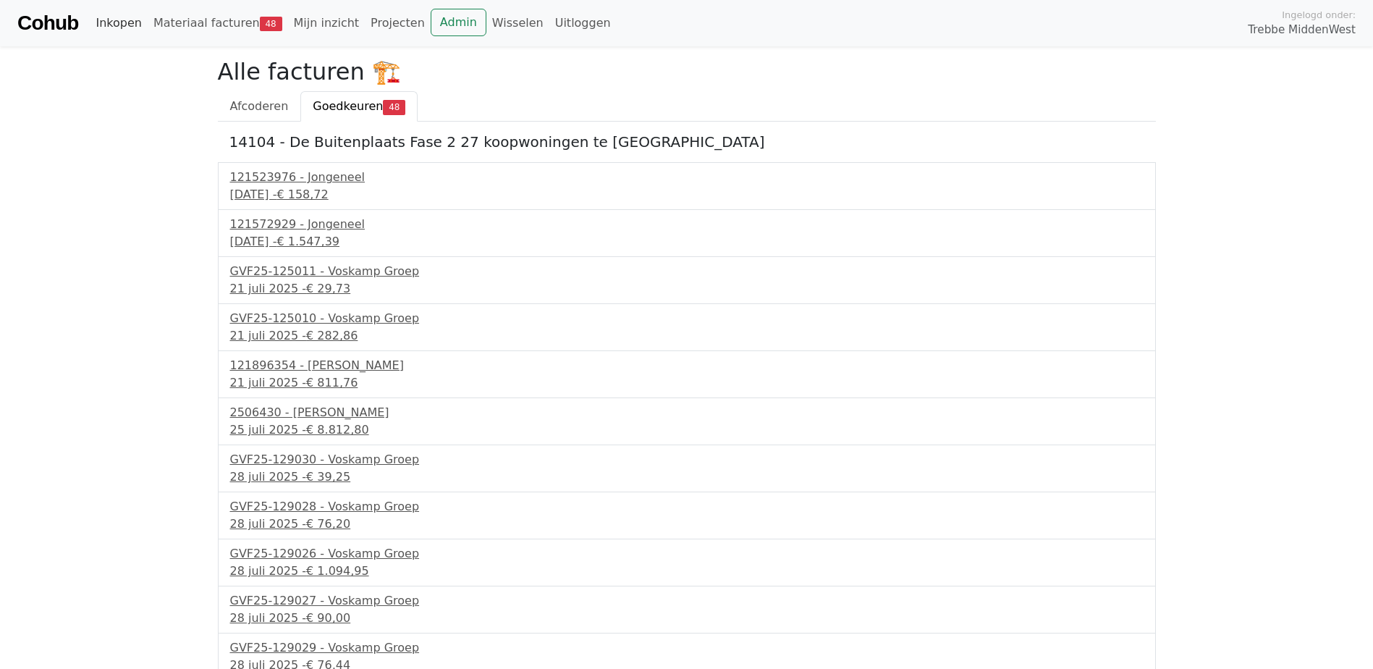
click at [137, 20] on link "Inkopen" at bounding box center [118, 23] width 57 height 29
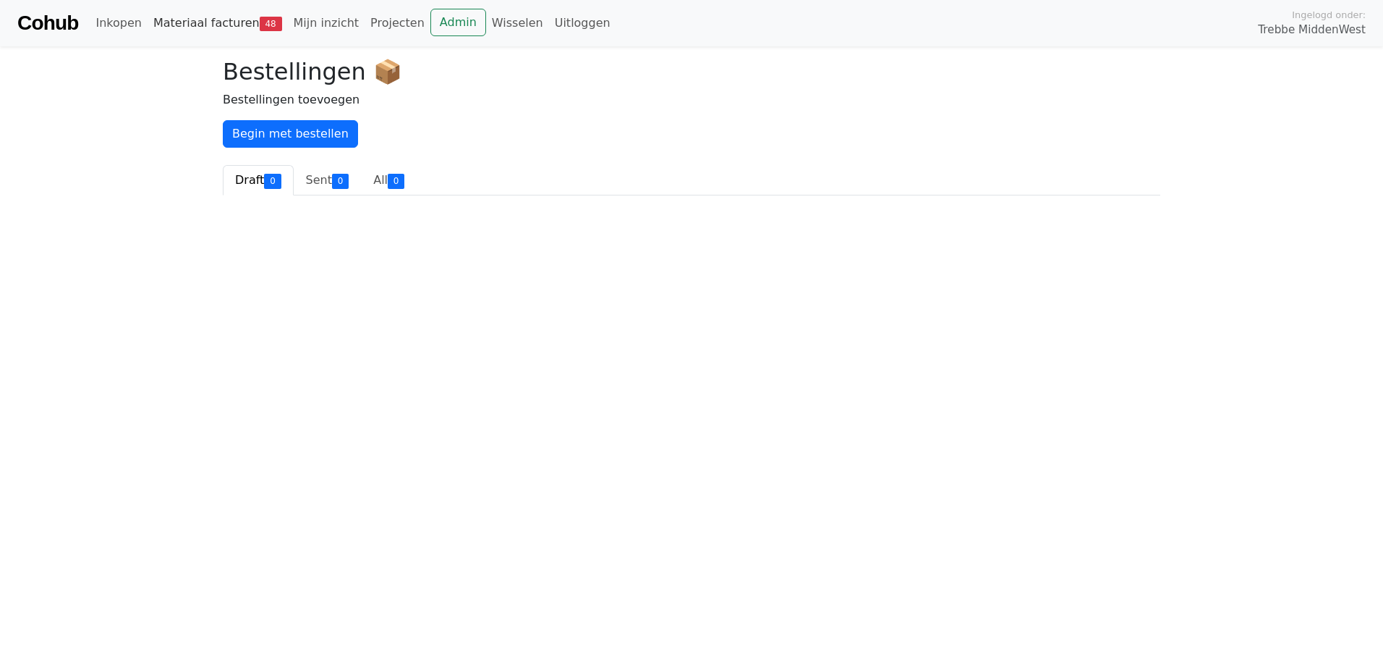
click at [169, 17] on link "Materiaal facturen 48" at bounding box center [218, 23] width 140 height 29
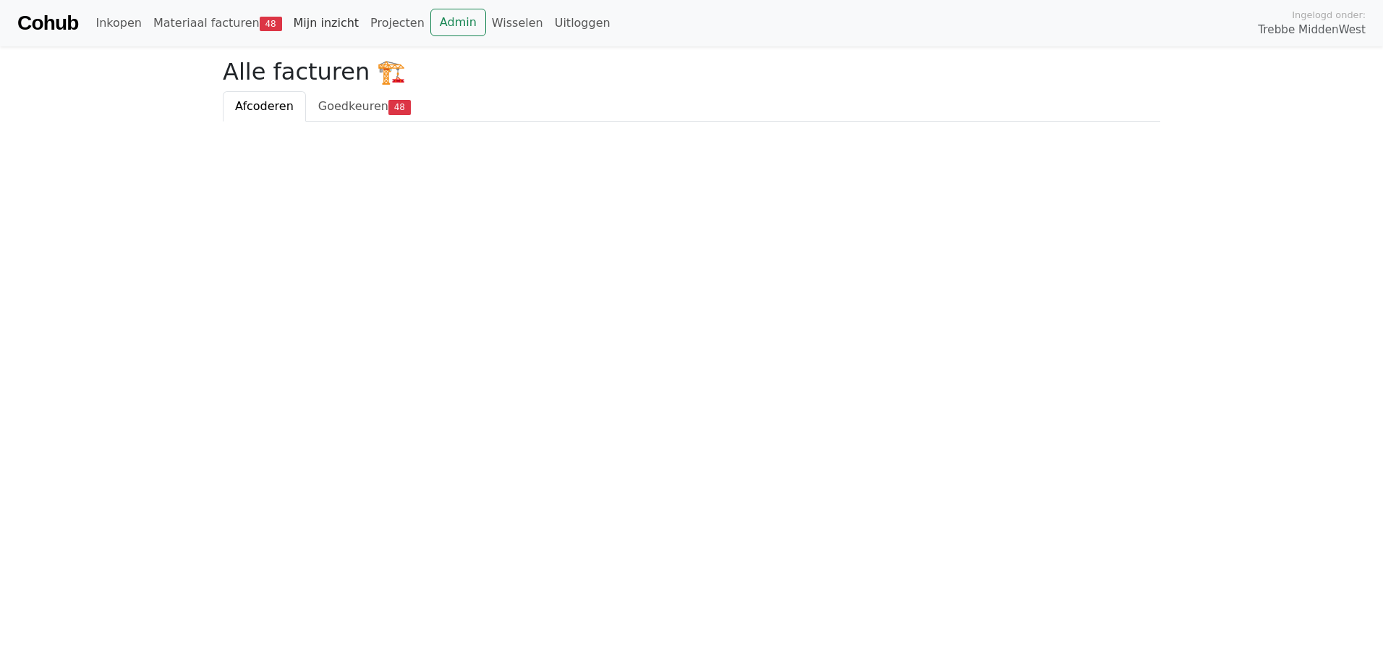
click at [292, 23] on link "Mijn inzicht" at bounding box center [326, 23] width 77 height 29
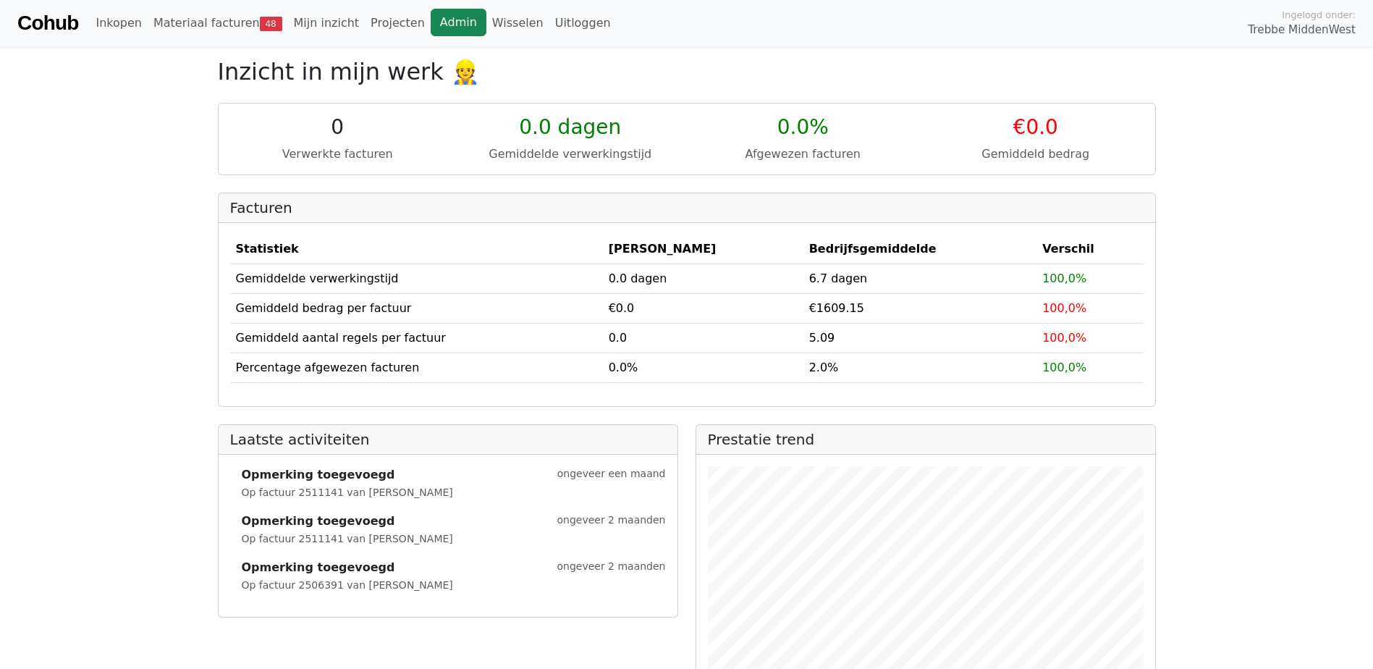
click at [430, 22] on link "Admin" at bounding box center [458, 22] width 56 height 27
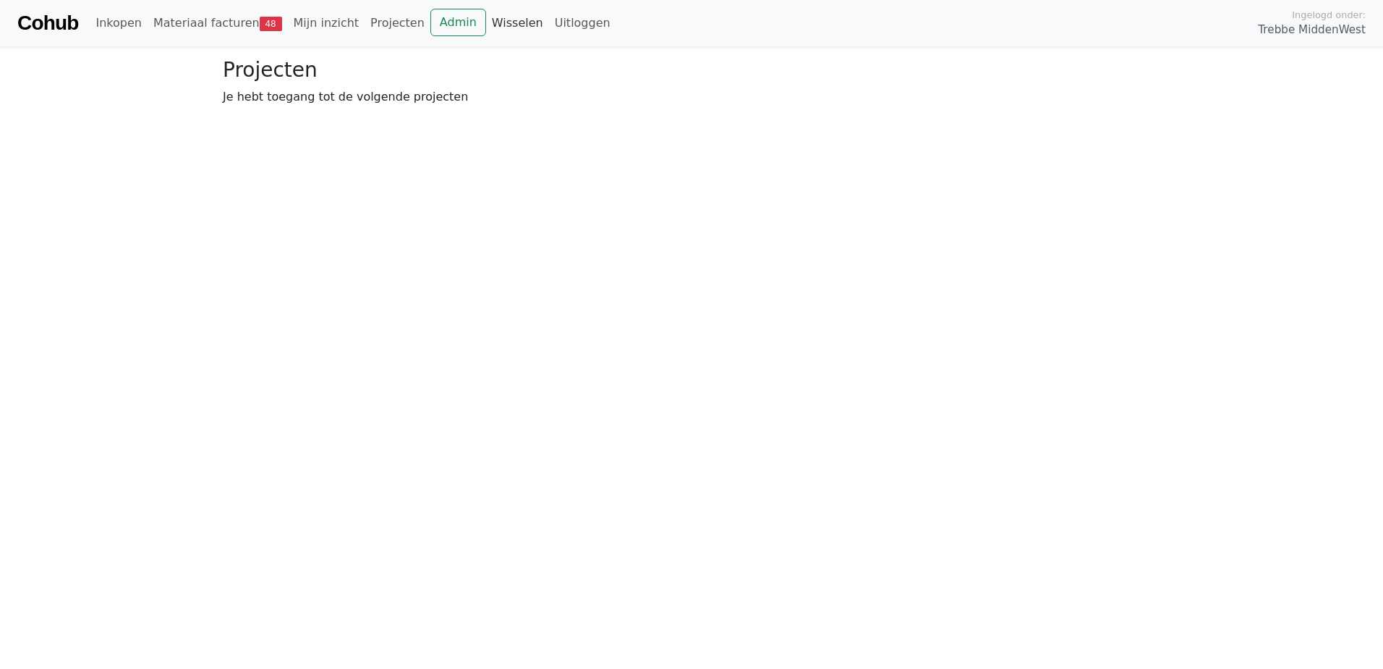
click at [486, 23] on link "Wisselen" at bounding box center [517, 23] width 63 height 29
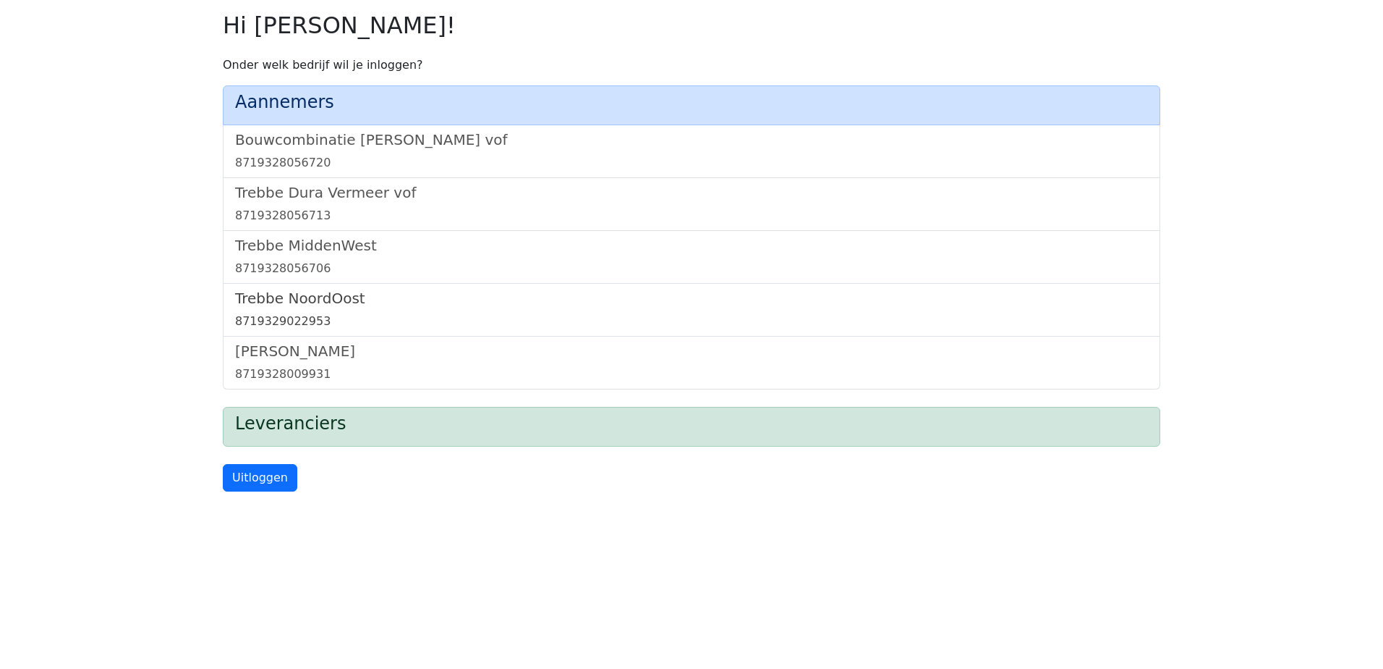
click at [307, 297] on h5 "Trebbe NoordOost" at bounding box center [691, 297] width 913 height 17
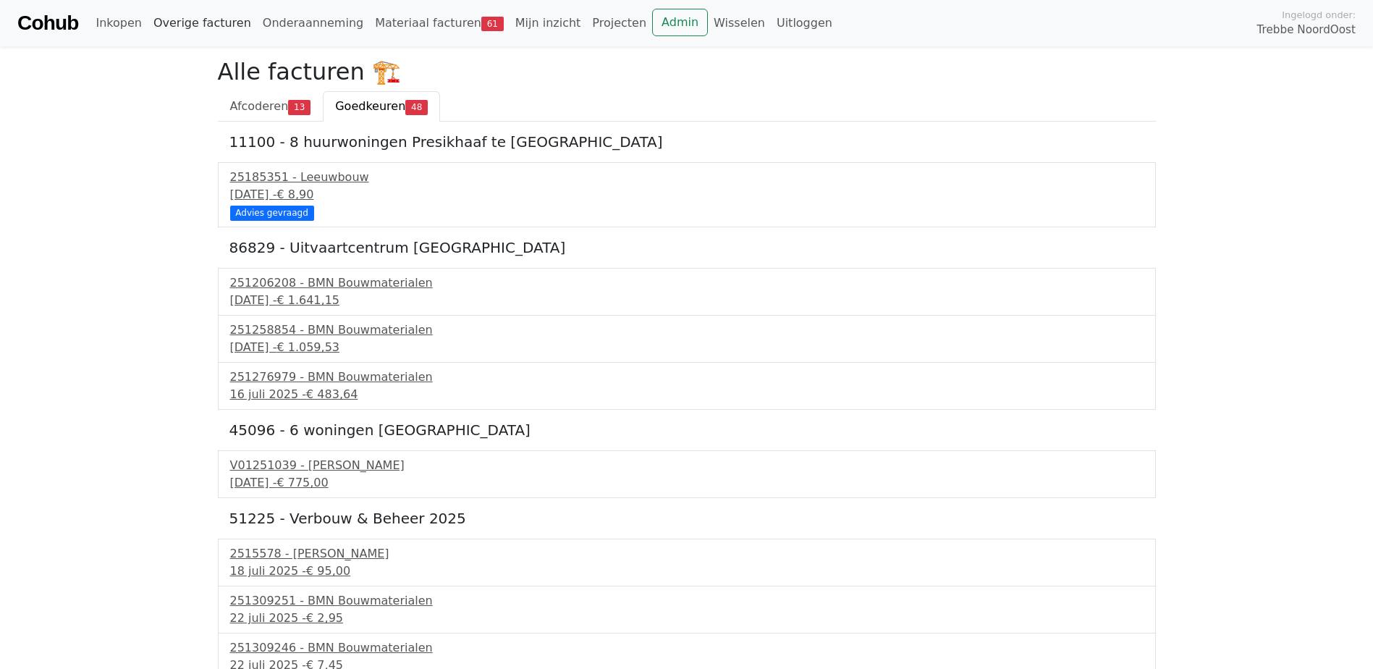
click at [200, 17] on link "Overige facturen" at bounding box center [202, 23] width 109 height 29
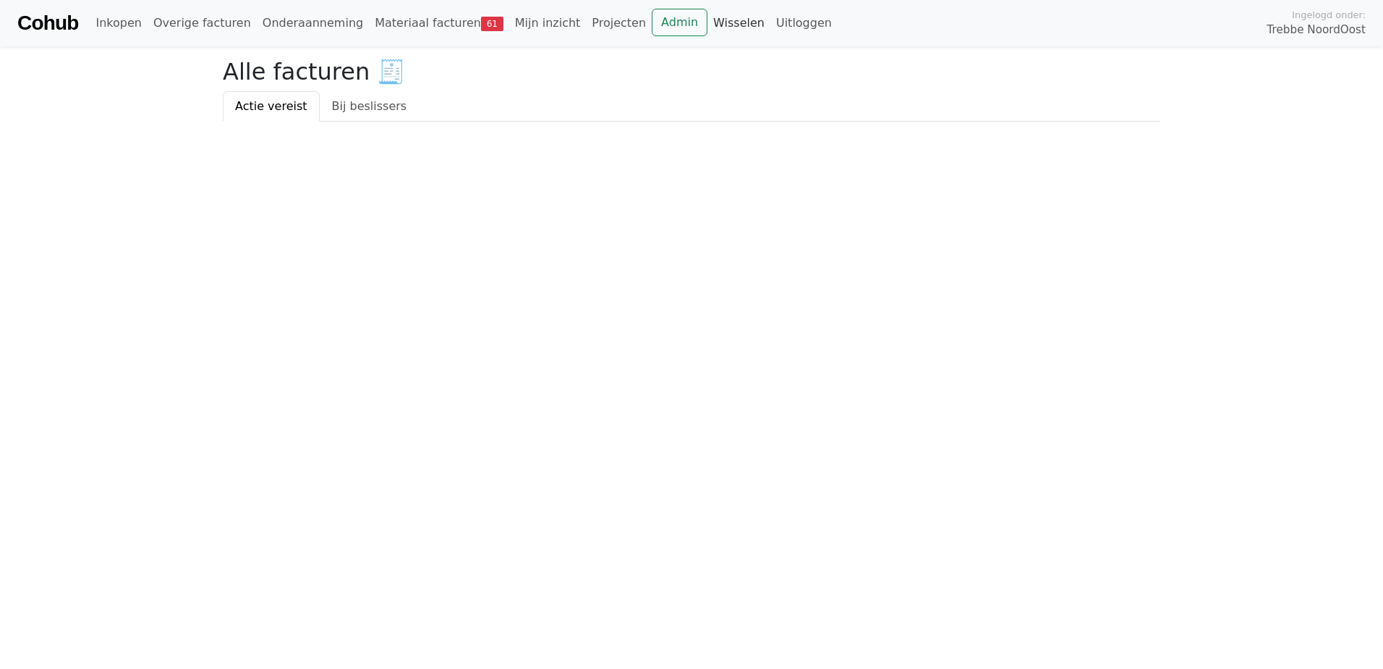
click at [708, 25] on link "Wisselen" at bounding box center [739, 23] width 63 height 29
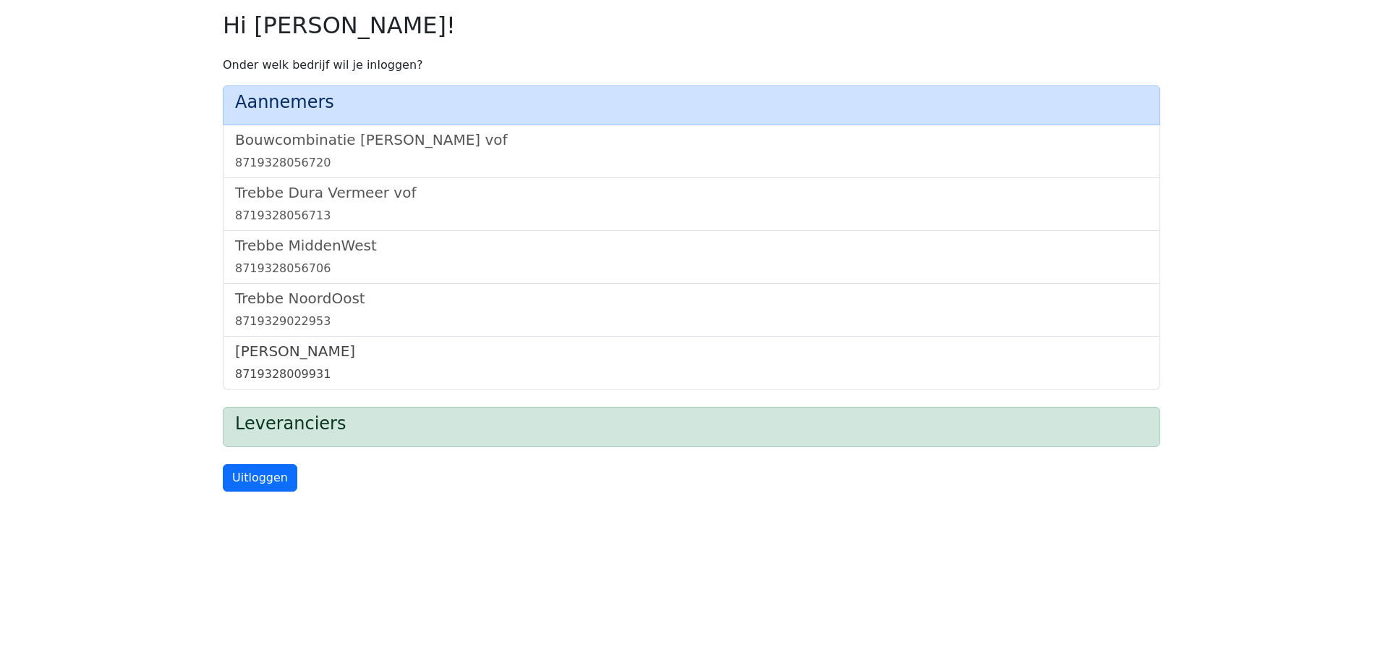
click at [281, 352] on h5 "[PERSON_NAME]" at bounding box center [691, 350] width 913 height 17
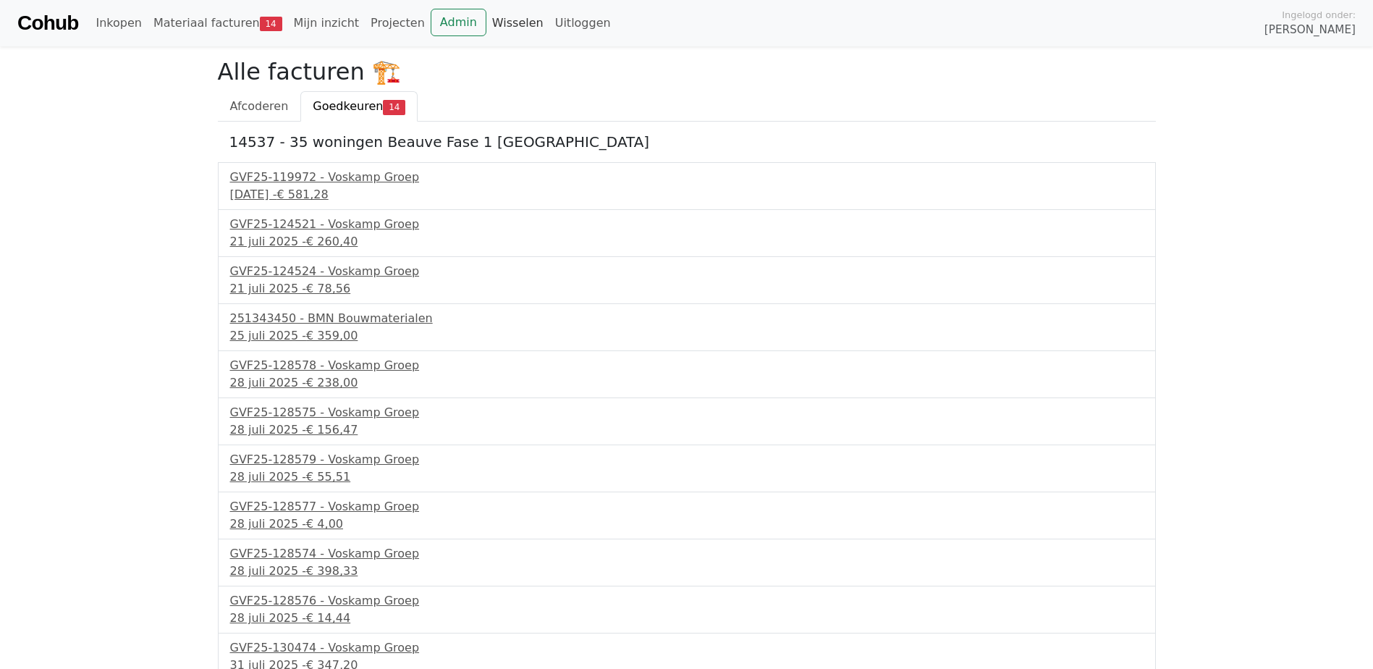
click at [486, 23] on link "Wisselen" at bounding box center [517, 23] width 63 height 29
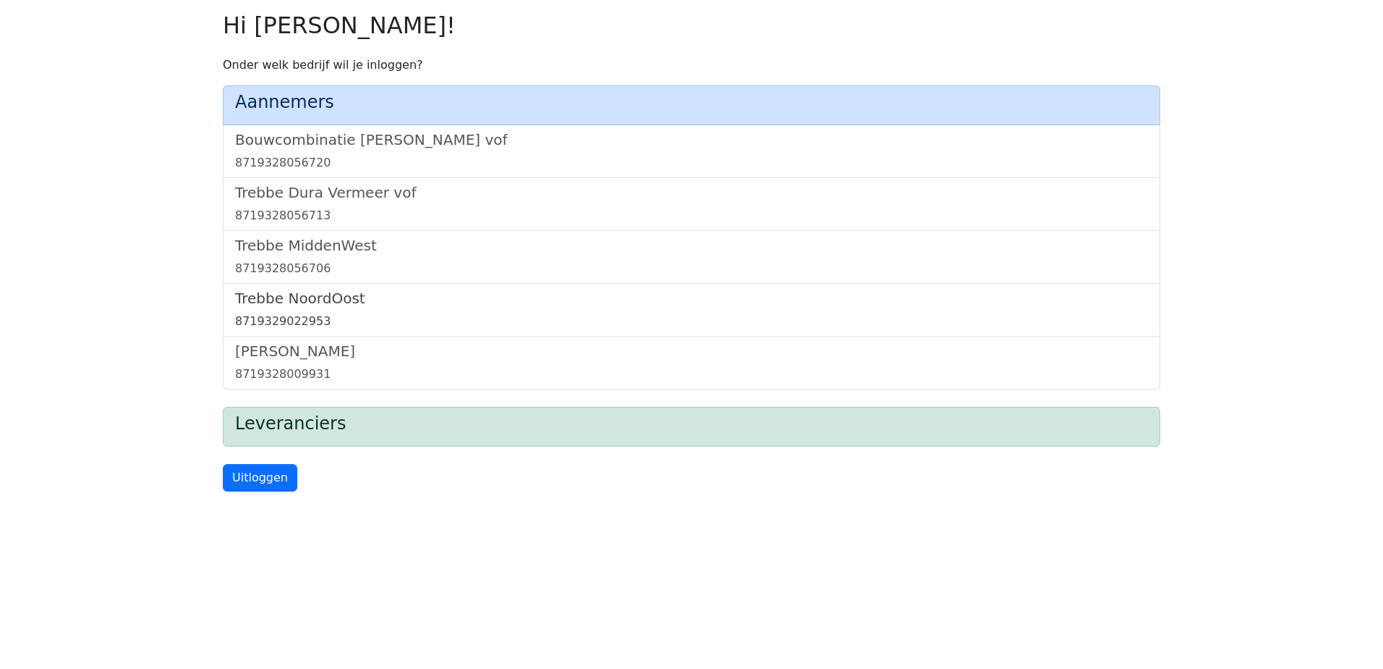
click at [301, 299] on h5 "Trebbe NoordOost" at bounding box center [691, 297] width 913 height 17
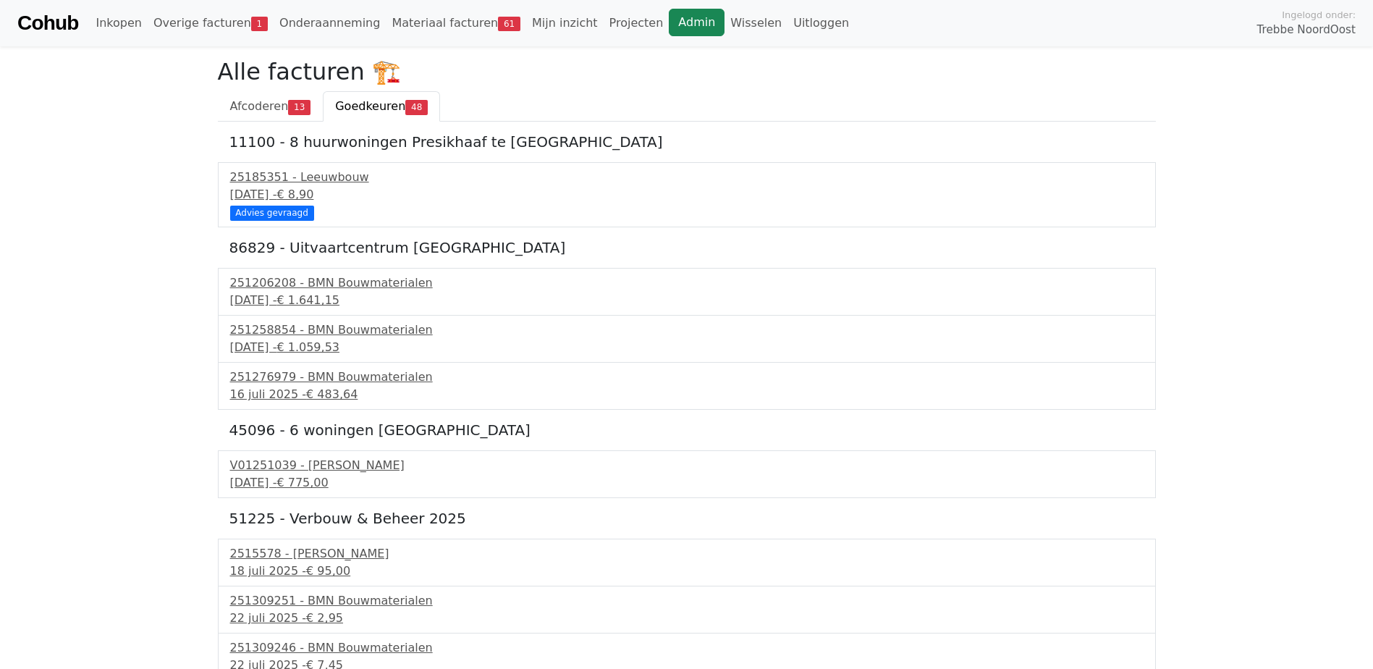
click at [669, 29] on link "Admin" at bounding box center [697, 22] width 56 height 27
